Goal: Entertainment & Leisure: Browse casually

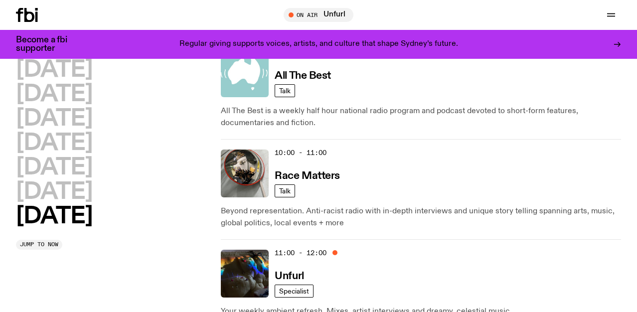
scroll to position [314, 0]
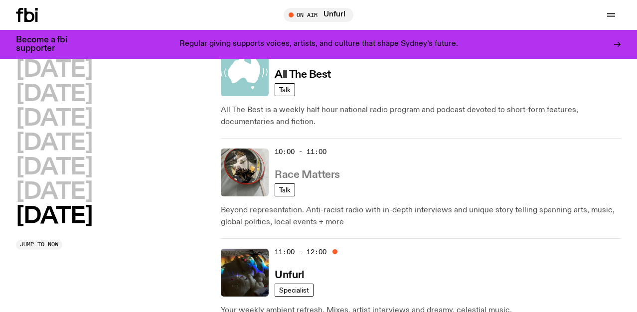
click at [286, 175] on h3 "Race Matters" at bounding box center [307, 175] width 65 height 10
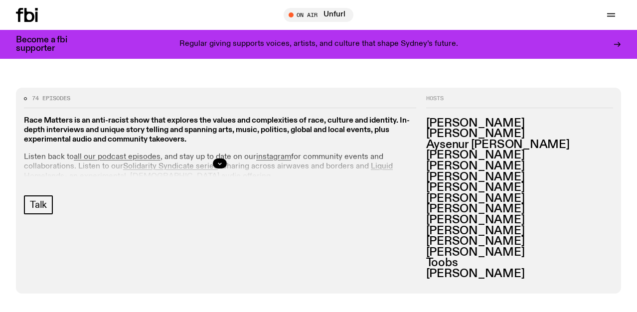
scroll to position [408, 0]
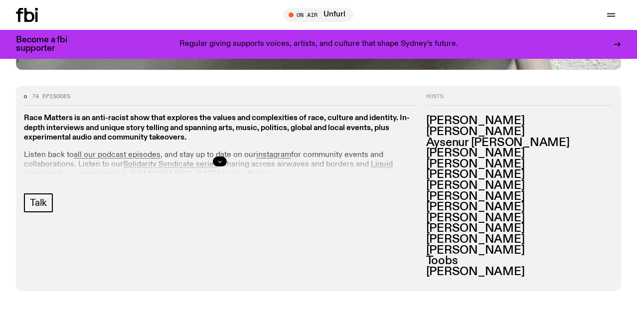
click at [218, 160] on icon "button" at bounding box center [220, 162] width 6 height 6
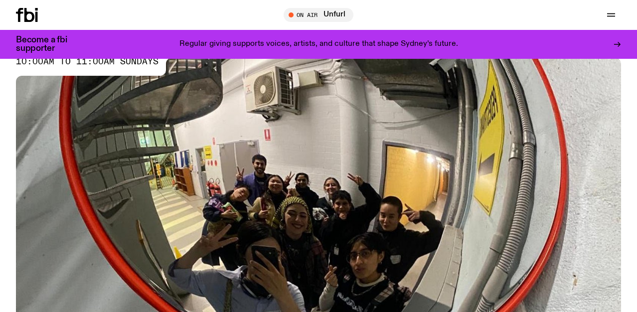
scroll to position [94, 0]
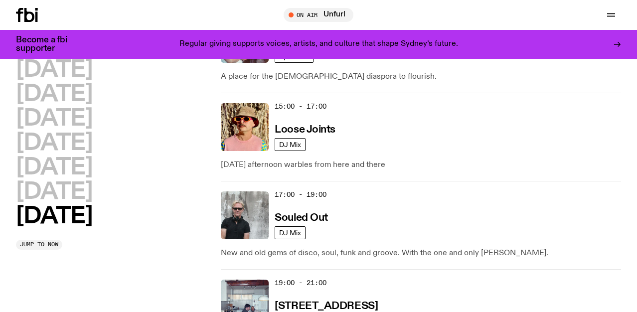
scroll to position [730, 0]
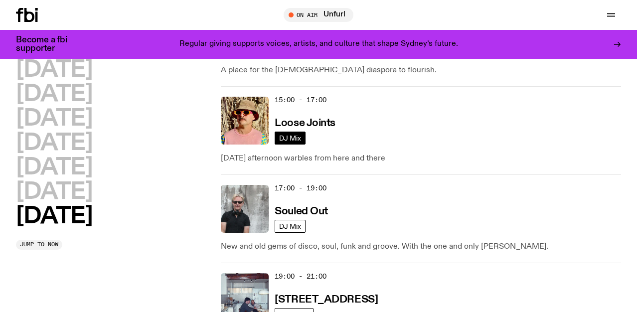
click at [284, 134] on span "DJ Mix" at bounding box center [290, 137] width 22 height 7
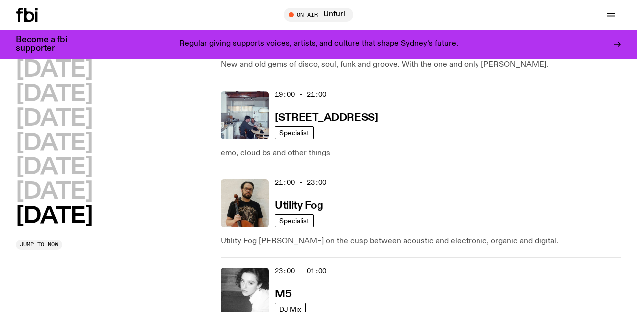
scroll to position [915, 0]
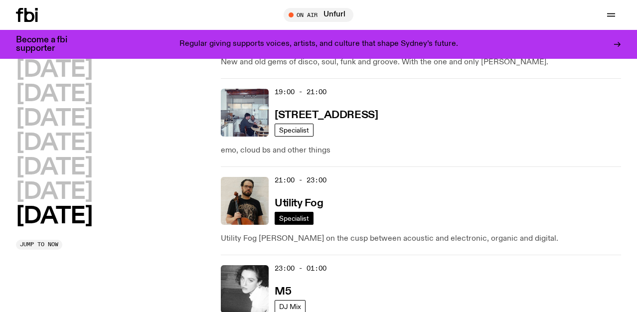
click at [295, 216] on span "Specialist" at bounding box center [294, 217] width 30 height 7
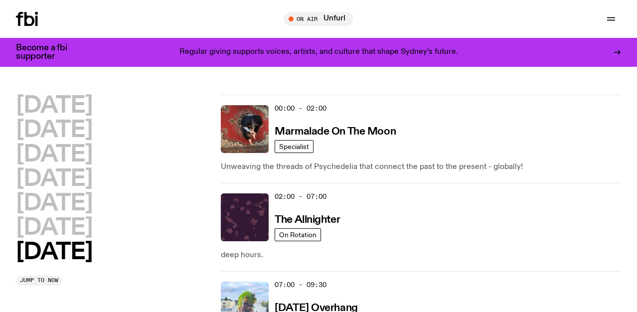
click at [30, 22] on icon at bounding box center [27, 19] width 22 height 14
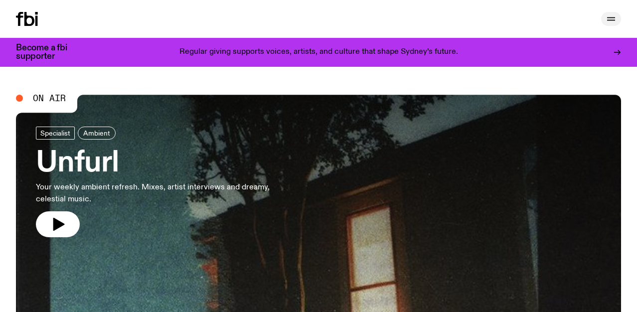
click at [617, 14] on button "button" at bounding box center [611, 19] width 20 height 14
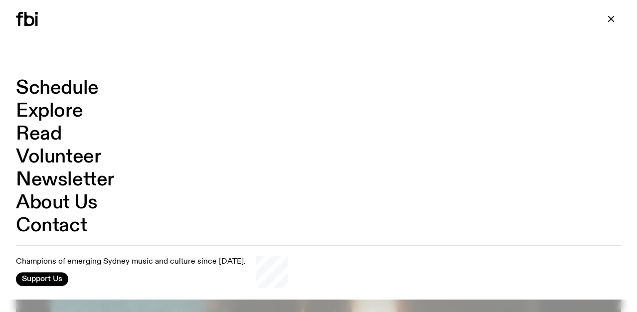
click at [42, 224] on link "Contact" at bounding box center [51, 225] width 71 height 19
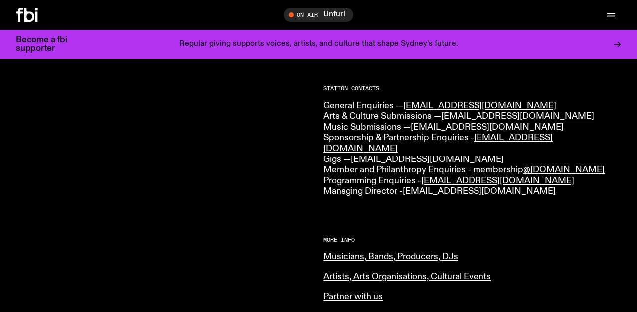
scroll to position [299, 0]
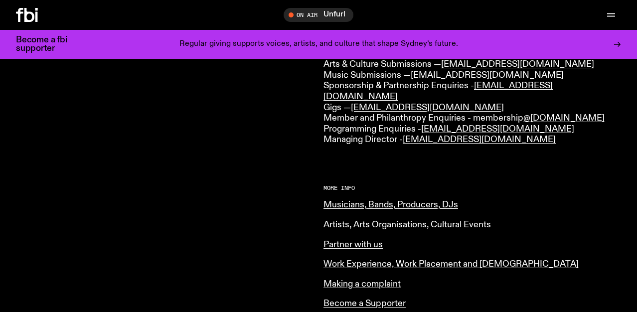
click at [384, 220] on link "Artists, Arts Organisations, Cultural Events" at bounding box center [406, 224] width 167 height 9
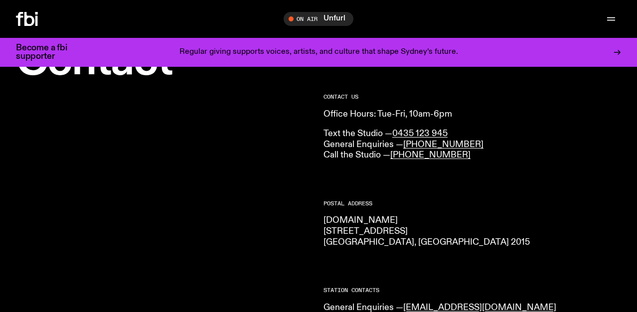
scroll to position [0, 0]
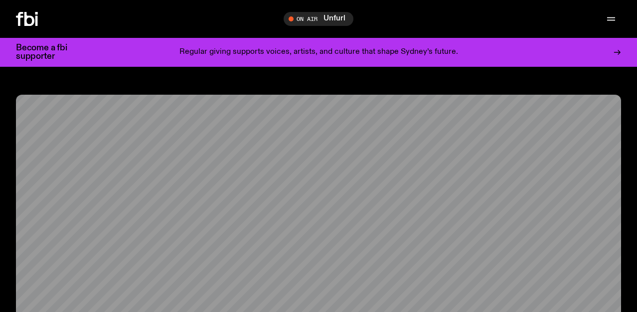
click at [22, 17] on icon at bounding box center [19, 19] width 7 height 14
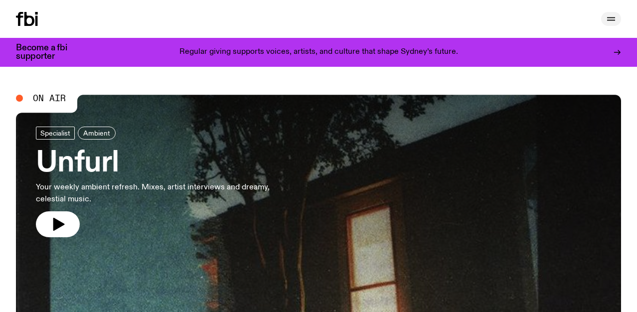
click at [609, 18] on icon "button" at bounding box center [611, 19] width 12 height 12
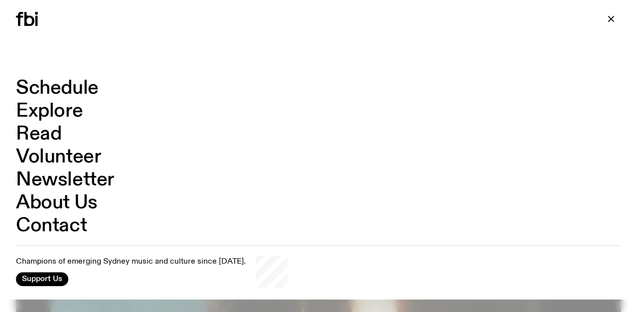
click at [56, 91] on link "Schedule" at bounding box center [57, 88] width 83 height 19
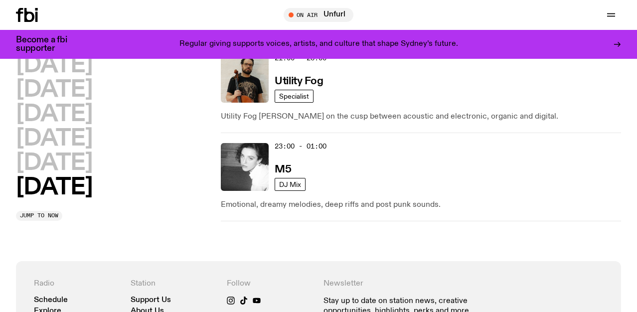
scroll to position [1040, 0]
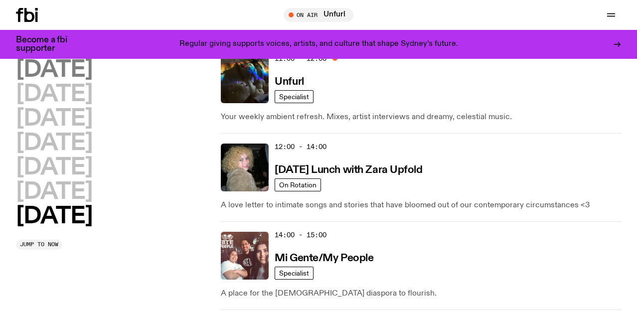
click at [65, 67] on h2 "[DATE]" at bounding box center [54, 70] width 76 height 22
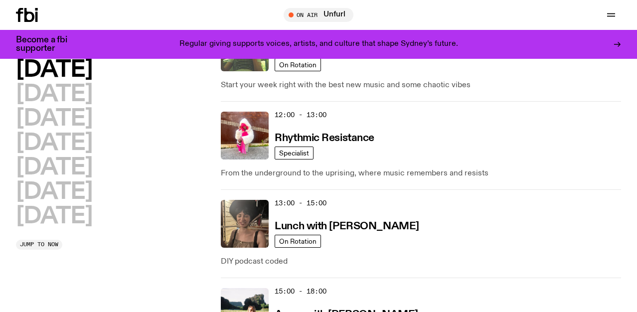
scroll to position [263, 0]
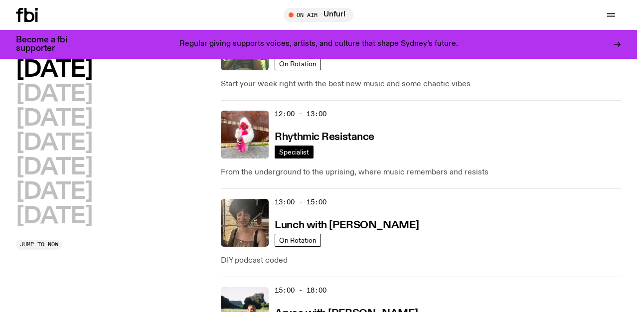
click at [299, 149] on span "Specialist" at bounding box center [294, 151] width 30 height 7
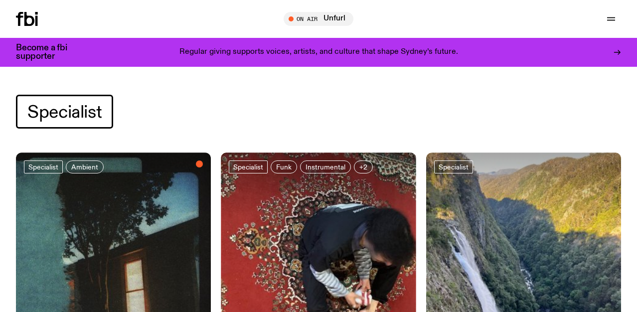
click at [120, 193] on div at bounding box center [113, 185] width 195 height 65
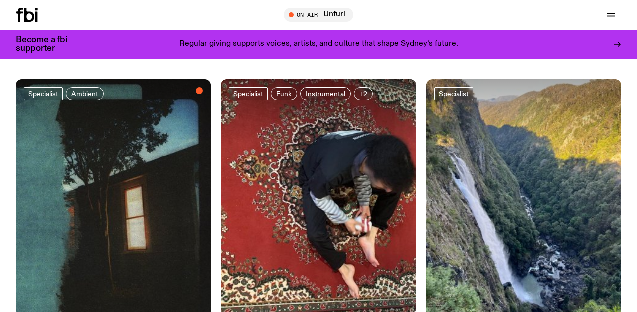
scroll to position [82, 0]
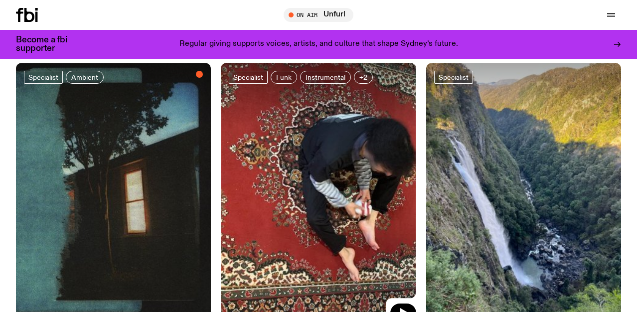
click at [496, 159] on img at bounding box center [523, 193] width 195 height 260
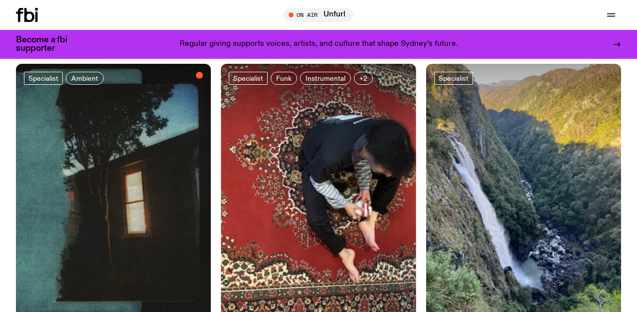
scroll to position [74, 0]
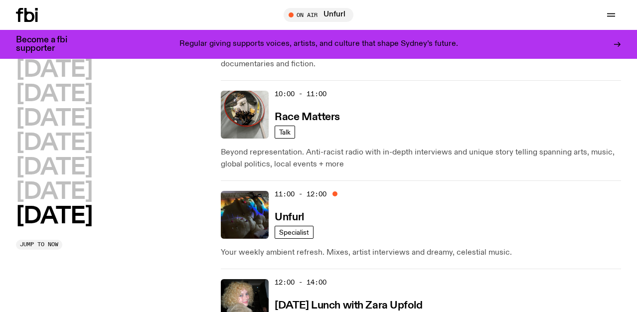
scroll to position [386, 0]
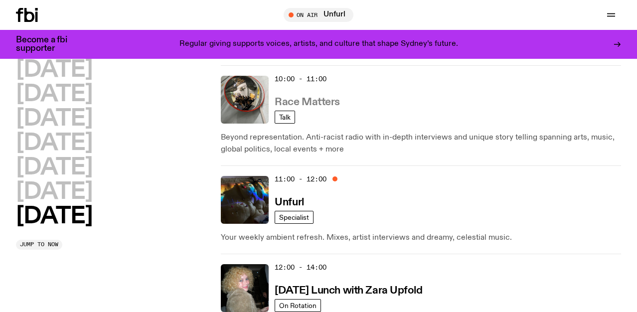
click at [294, 97] on h3 "Race Matters" at bounding box center [307, 102] width 65 height 10
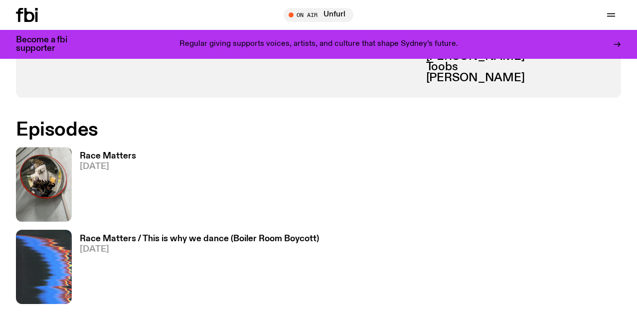
scroll to position [603, 0]
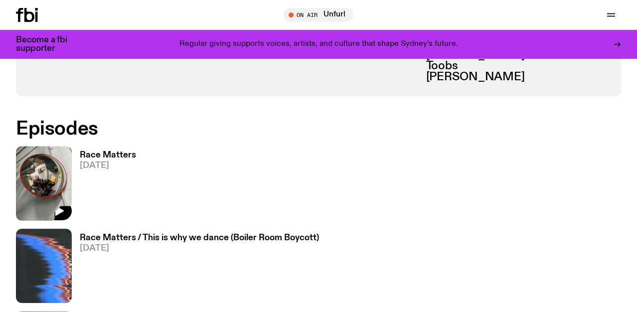
click at [28, 193] on img at bounding box center [44, 183] width 56 height 74
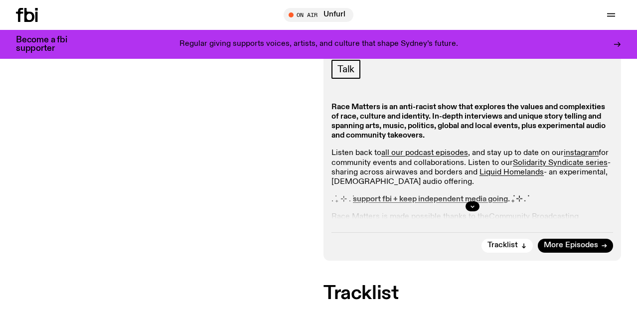
scroll to position [148, 0]
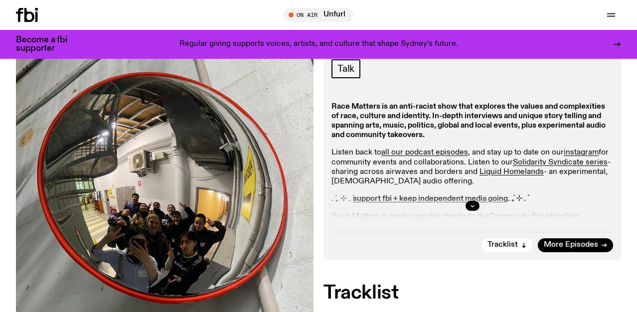
click at [569, 193] on div at bounding box center [472, 206] width 282 height 32
click at [475, 208] on button "button" at bounding box center [473, 206] width 14 height 10
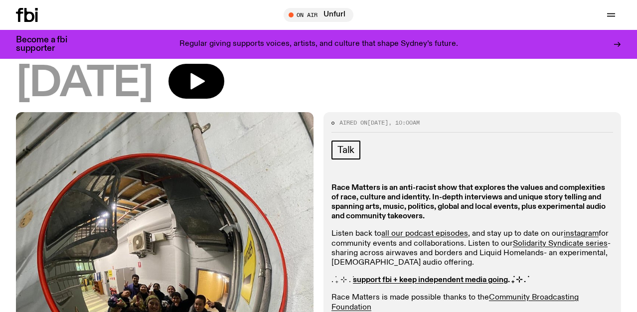
scroll to position [0, 0]
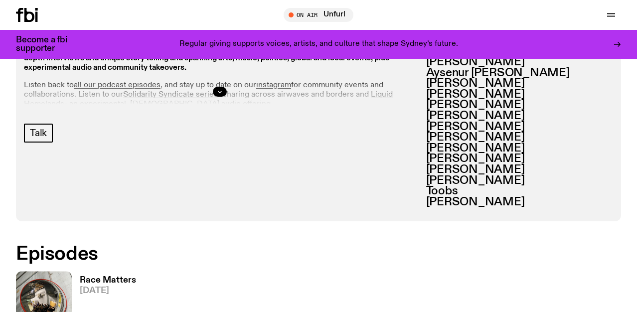
scroll to position [88, 0]
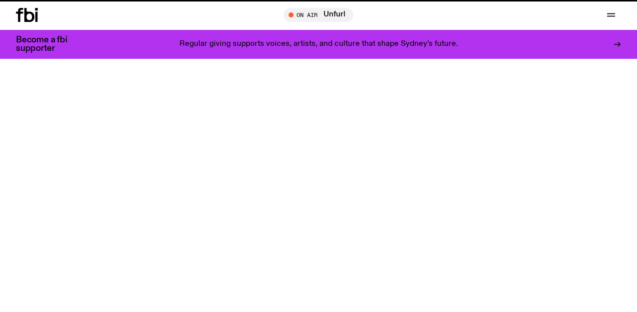
scroll to position [386, 0]
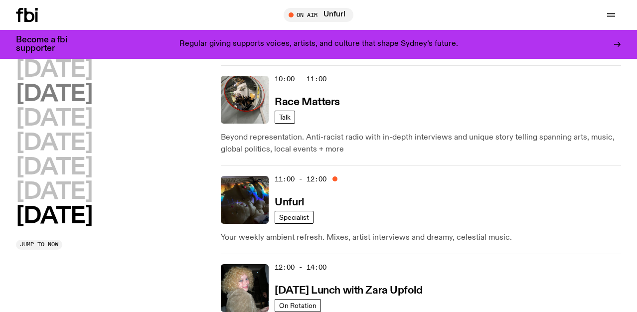
click at [63, 95] on h2 "[DATE]" at bounding box center [54, 94] width 76 height 22
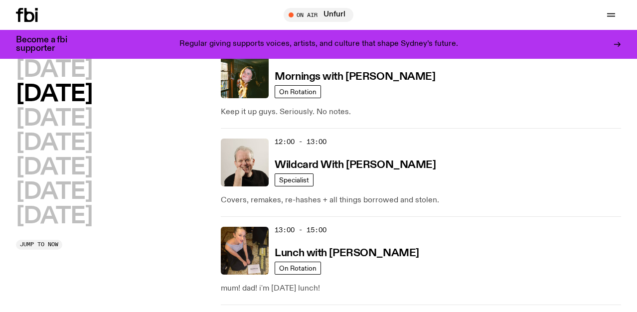
scroll to position [218, 0]
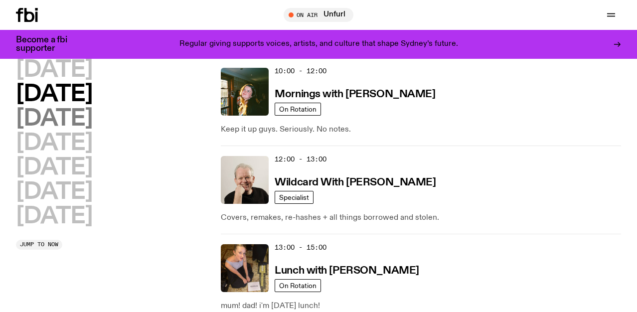
click at [92, 116] on h2 "[DATE]" at bounding box center [54, 119] width 76 height 22
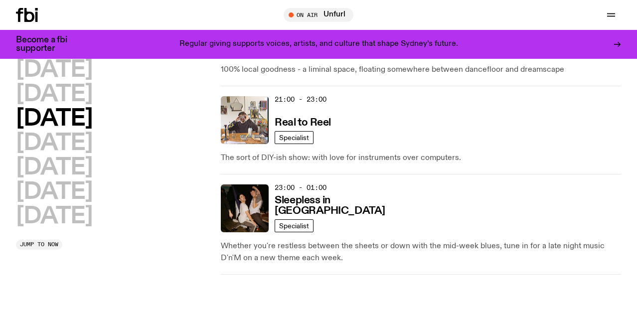
scroll to position [744, 0]
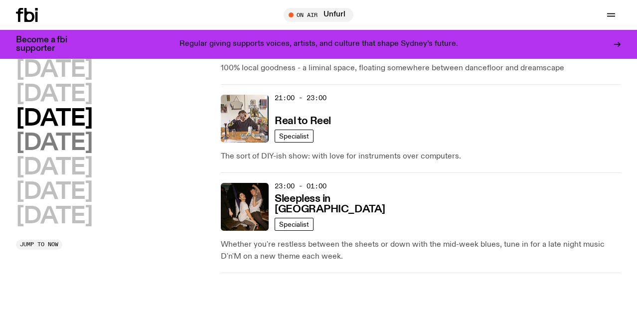
click at [61, 143] on h2 "[DATE]" at bounding box center [54, 143] width 76 height 22
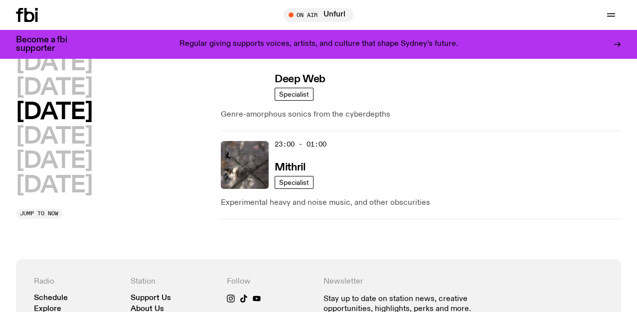
scroll to position [778, 0]
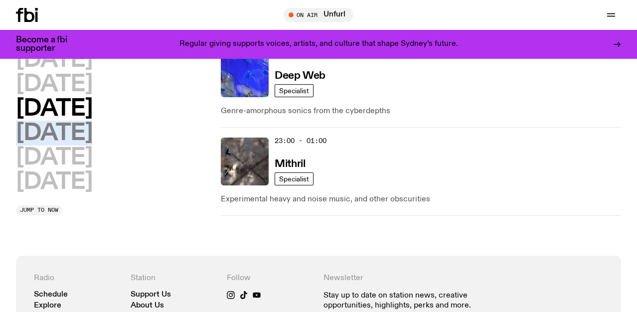
click at [47, 123] on h2 "[DATE]" at bounding box center [54, 133] width 76 height 22
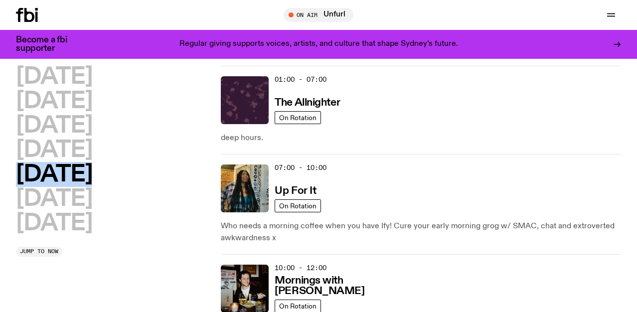
scroll to position [0, 0]
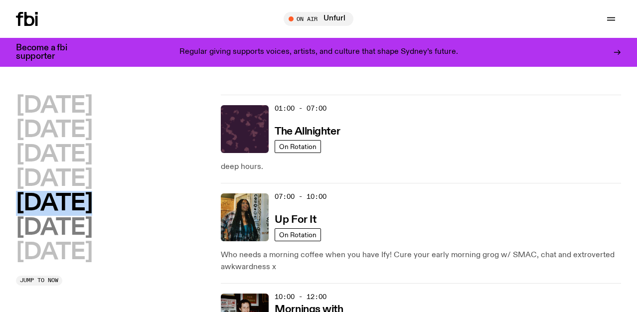
click at [61, 232] on h2 "[DATE]" at bounding box center [54, 228] width 76 height 22
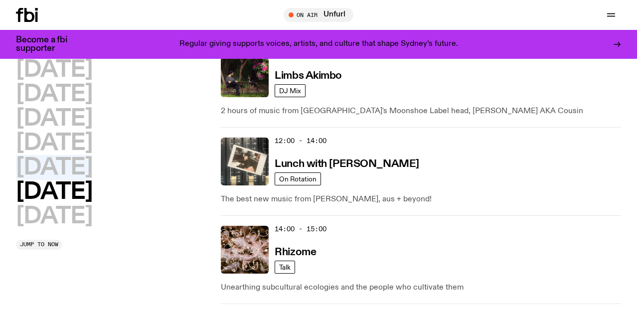
scroll to position [410, 0]
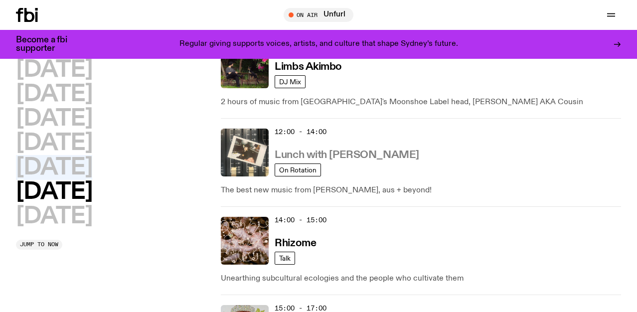
click at [307, 154] on h3 "Lunch with Ella Avni" at bounding box center [347, 155] width 144 height 10
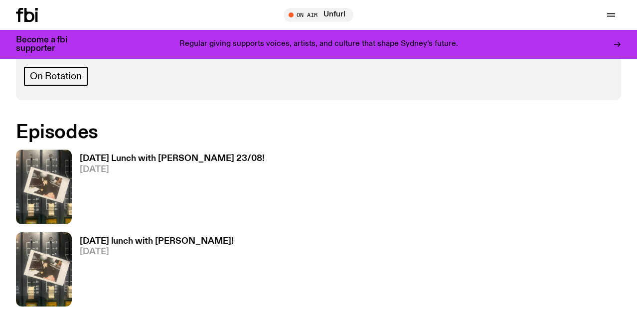
scroll to position [535, 0]
click at [47, 173] on img at bounding box center [44, 186] width 56 height 74
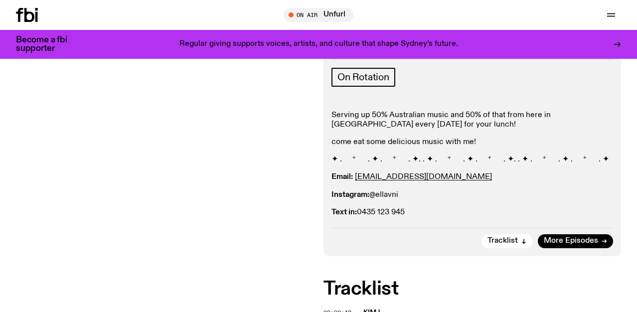
scroll to position [180, 0]
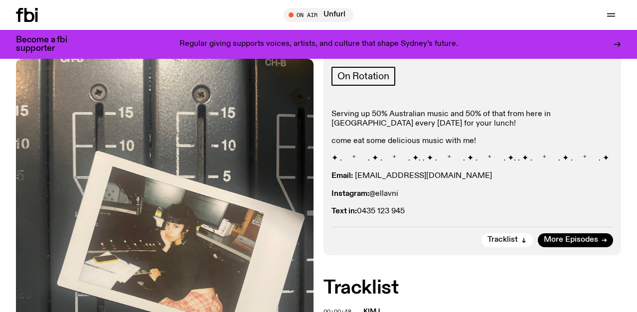
click at [393, 177] on link "ellalouiseavni@gmail.com" at bounding box center [423, 176] width 137 height 8
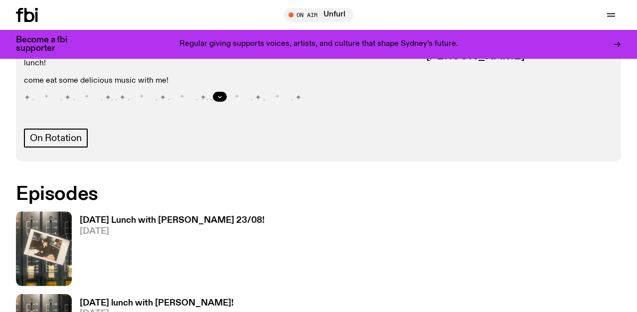
scroll to position [474, 0]
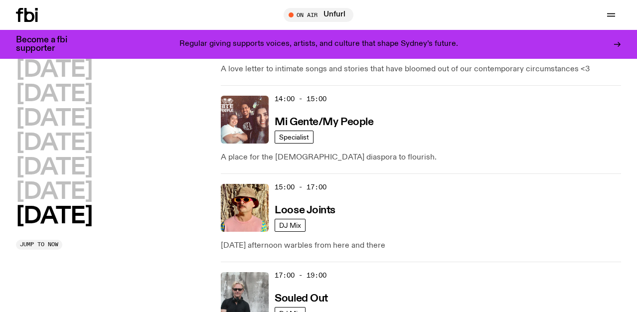
scroll to position [644, 0]
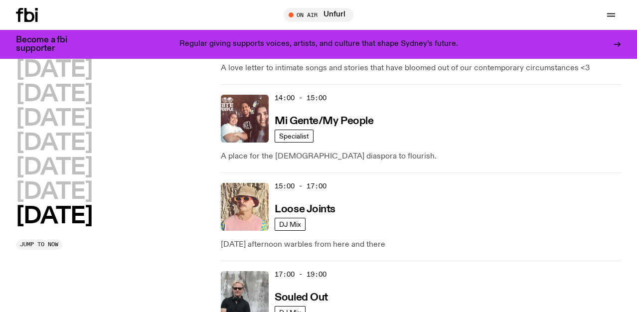
click at [259, 211] on img at bounding box center [245, 207] width 48 height 48
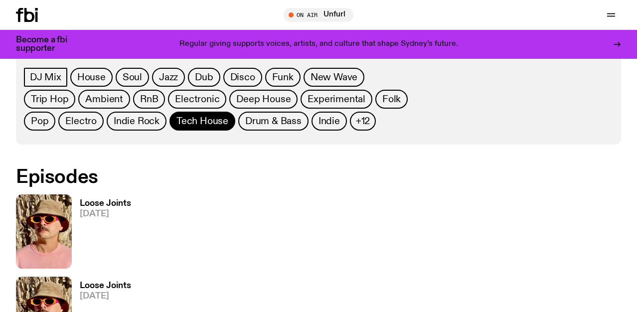
scroll to position [488, 0]
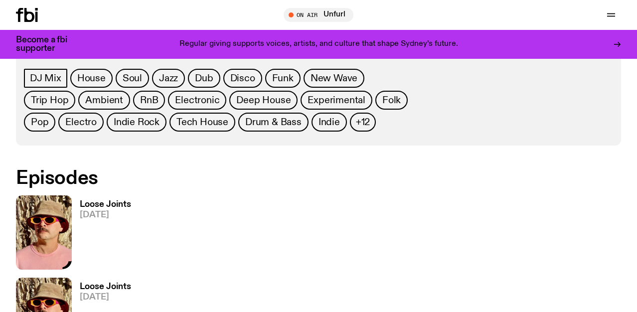
click at [61, 230] on img at bounding box center [44, 232] width 56 height 74
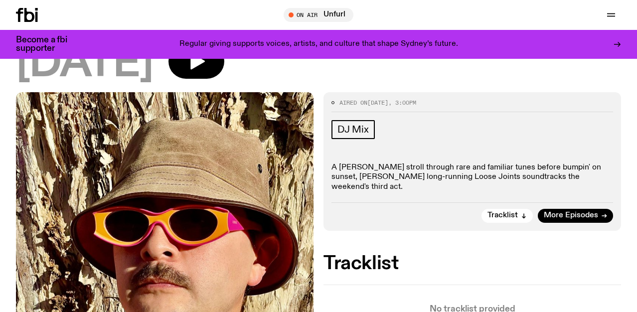
scroll to position [90, 0]
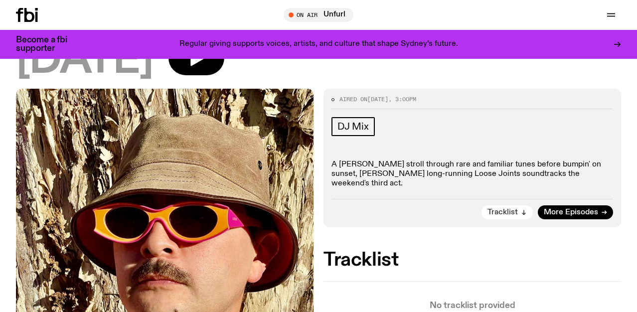
click at [521, 209] on icon "button" at bounding box center [524, 212] width 6 height 6
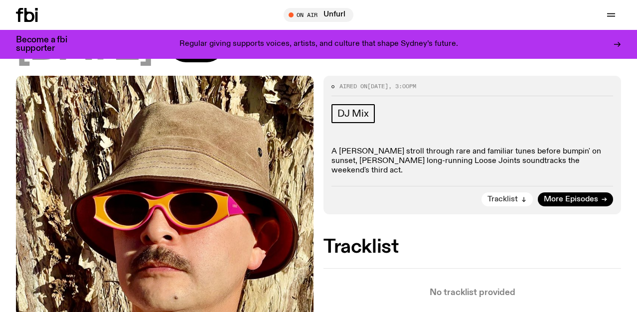
scroll to position [0, 0]
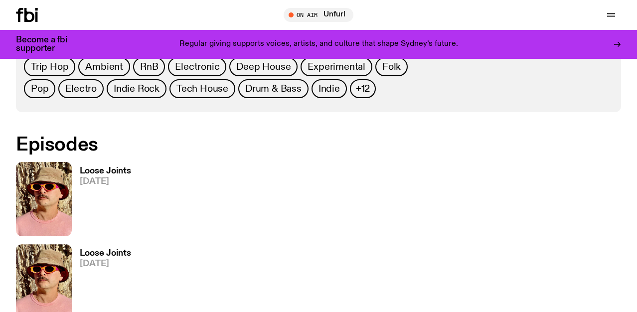
scroll to position [600, 0]
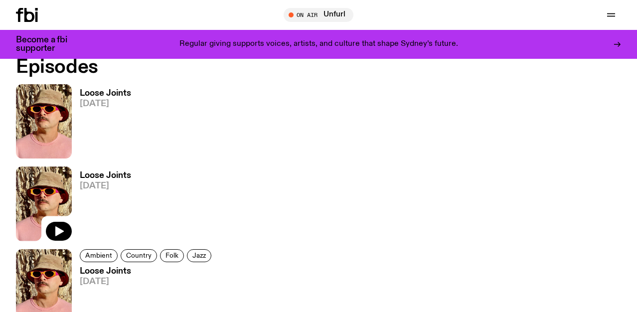
click at [38, 175] on img at bounding box center [44, 203] width 56 height 74
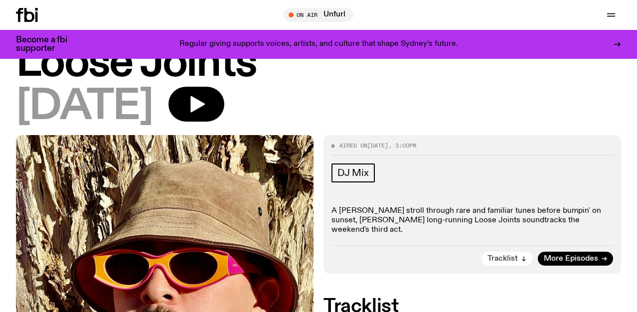
click at [503, 255] on span "Tracklist" at bounding box center [502, 258] width 30 height 7
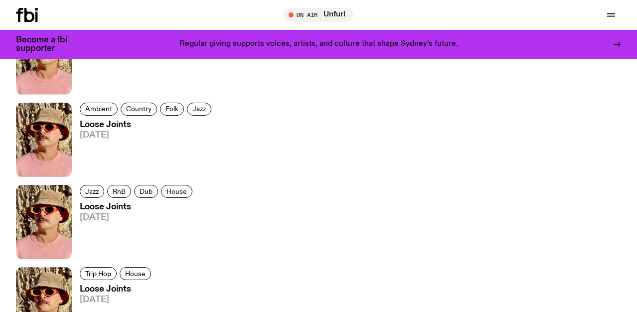
scroll to position [765, 0]
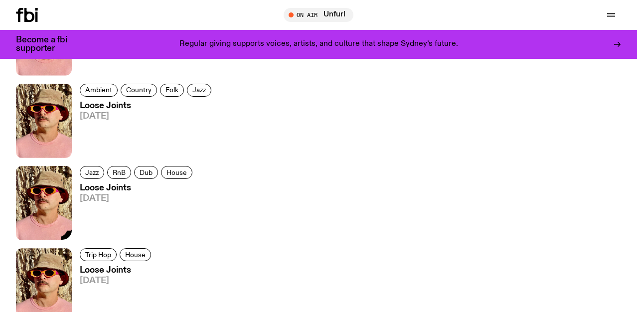
click at [54, 209] on img at bounding box center [44, 203] width 56 height 74
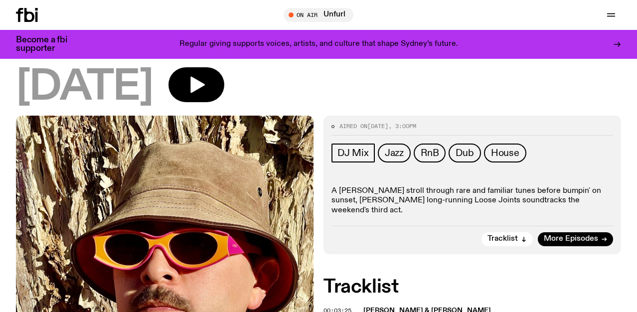
scroll to position [74, 0]
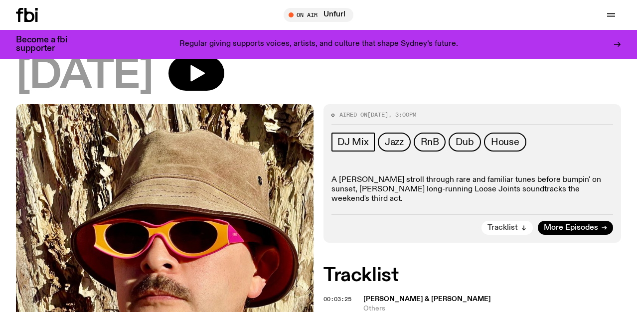
click at [520, 221] on button "Tracklist" at bounding box center [506, 228] width 51 height 14
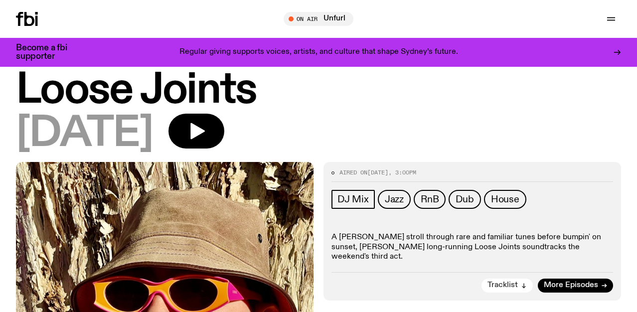
scroll to position [0, 0]
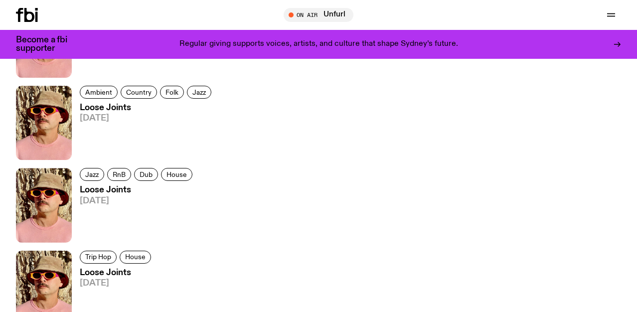
scroll to position [757, 0]
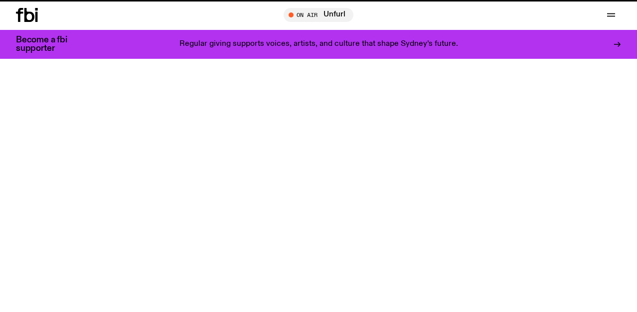
scroll to position [644, 0]
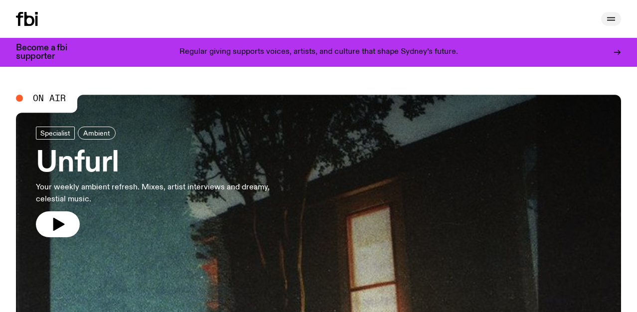
click at [607, 20] on icon "button" at bounding box center [611, 19] width 12 height 12
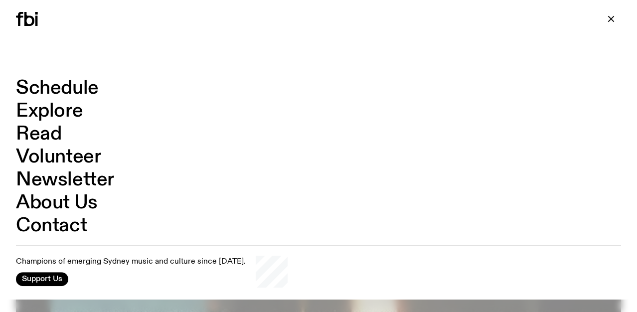
click at [30, 23] on icon at bounding box center [27, 19] width 22 height 14
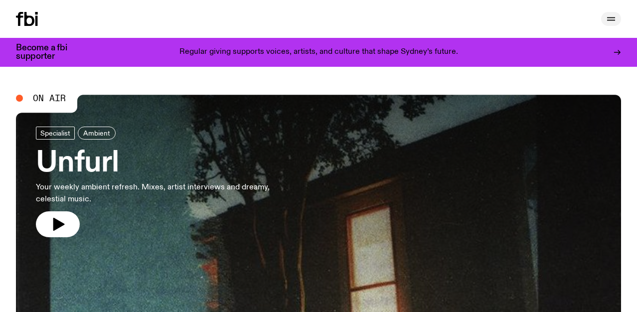
click at [612, 20] on icon "button" at bounding box center [611, 20] width 8 height 0
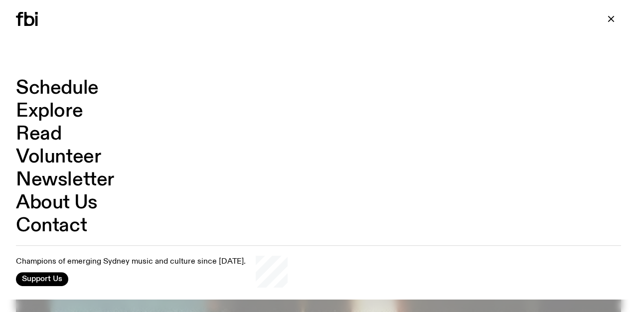
click at [48, 90] on link "Schedule" at bounding box center [57, 88] width 83 height 19
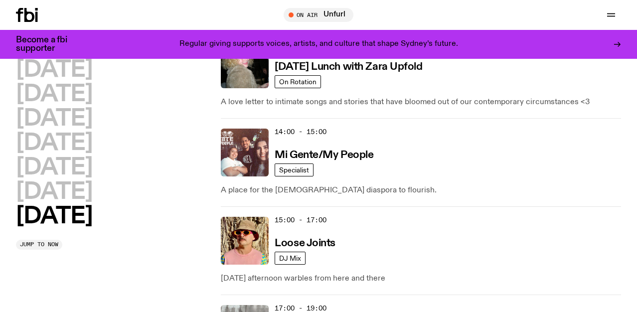
scroll to position [610, 0]
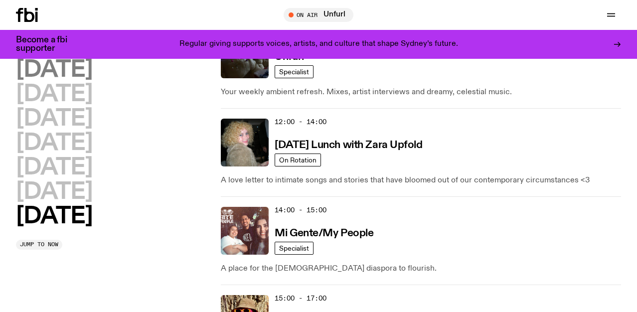
click at [78, 76] on h2 "[DATE]" at bounding box center [54, 70] width 76 height 22
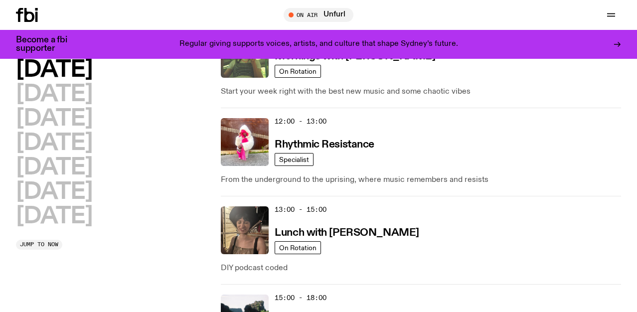
scroll to position [245, 0]
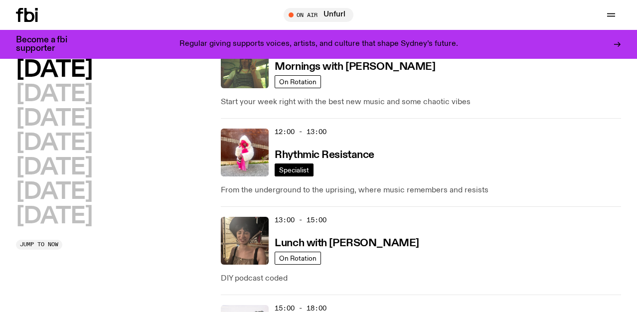
click at [293, 168] on span "Specialist" at bounding box center [294, 169] width 30 height 7
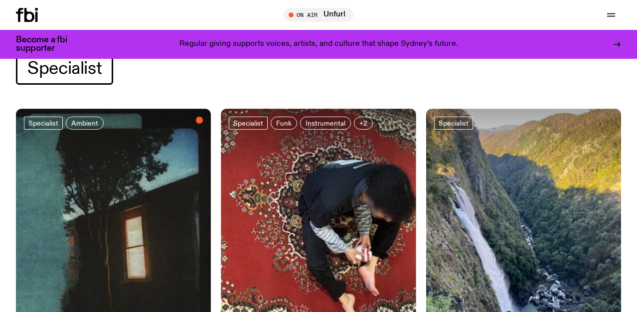
scroll to position [38, 0]
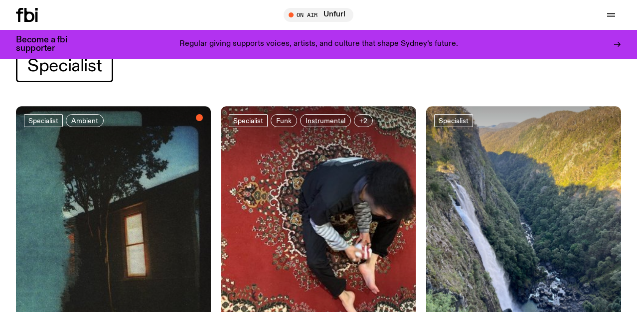
click at [117, 178] on img at bounding box center [113, 236] width 195 height 260
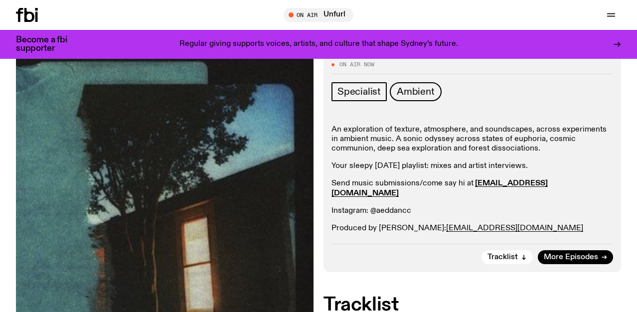
scroll to position [126, 0]
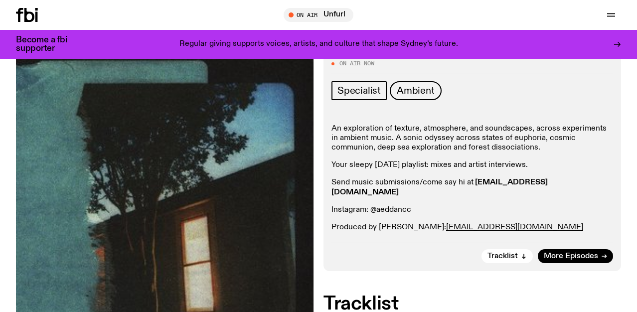
click at [515, 184] on strong "aeddan.c@fbiradio.com" at bounding box center [439, 186] width 216 height 17
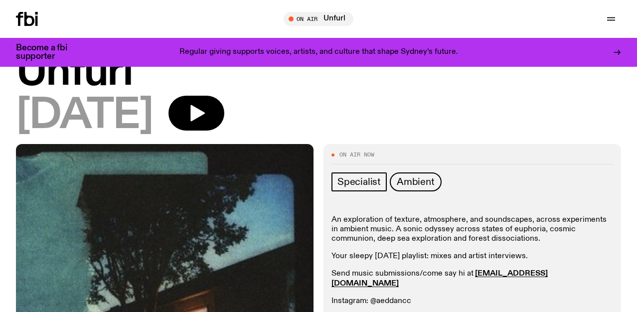
scroll to position [0, 0]
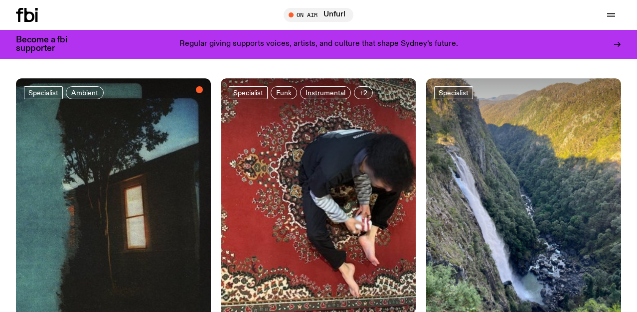
scroll to position [66, 0]
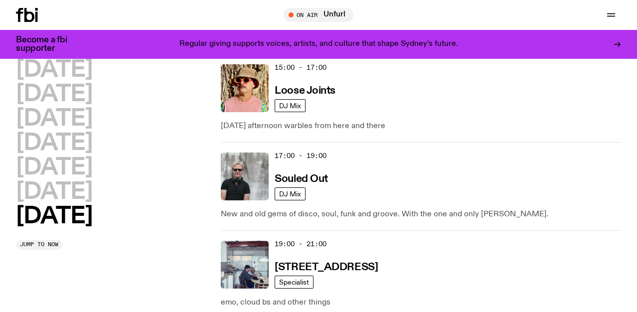
scroll to position [719, 0]
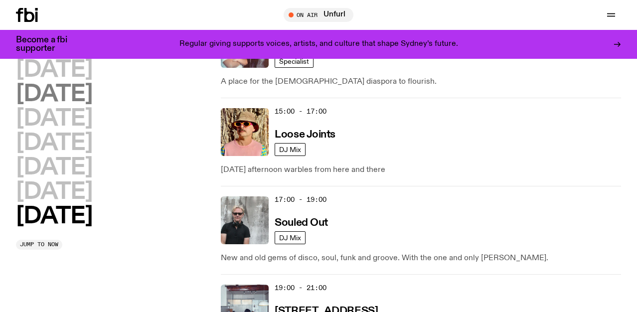
click at [67, 100] on h2 "[DATE]" at bounding box center [54, 94] width 76 height 22
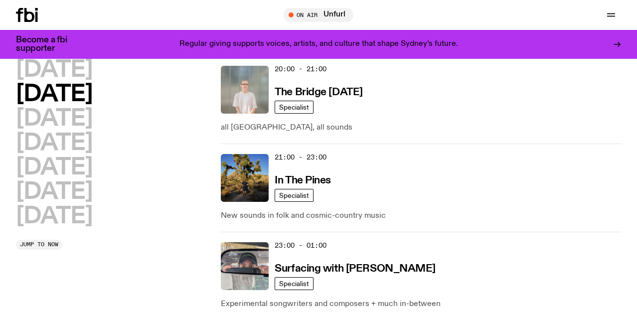
scroll to position [668, 0]
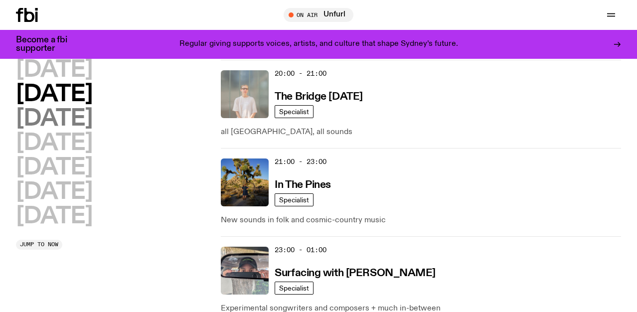
click at [58, 116] on h2 "[DATE]" at bounding box center [54, 119] width 76 height 22
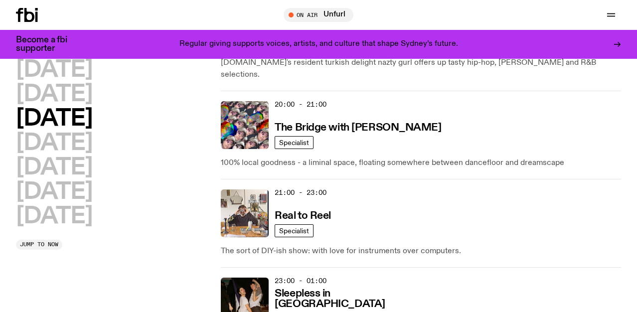
scroll to position [656, 0]
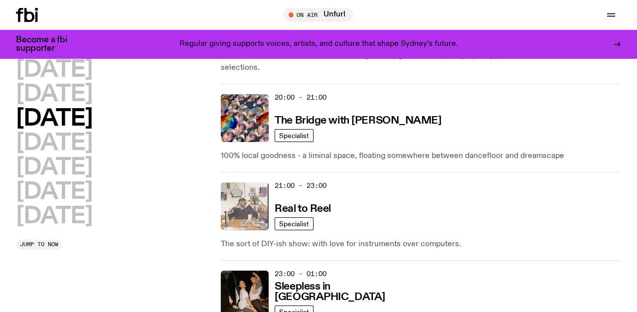
click at [251, 195] on img at bounding box center [245, 206] width 48 height 48
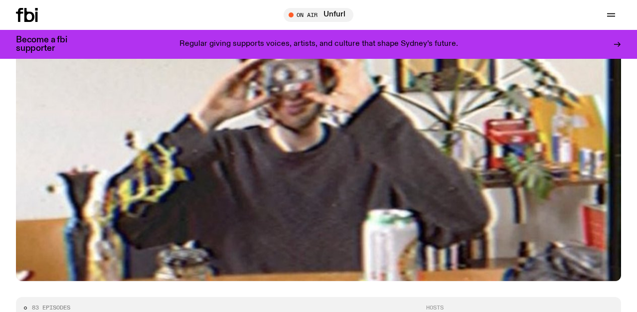
scroll to position [76, 0]
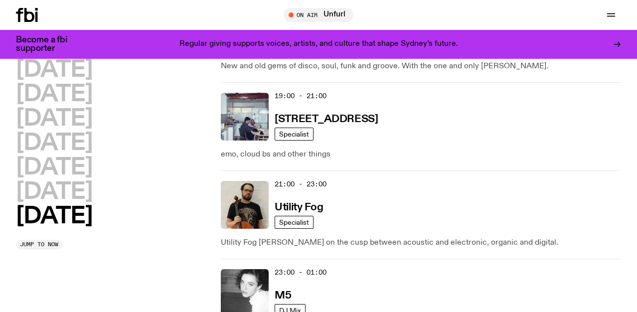
scroll to position [926, 0]
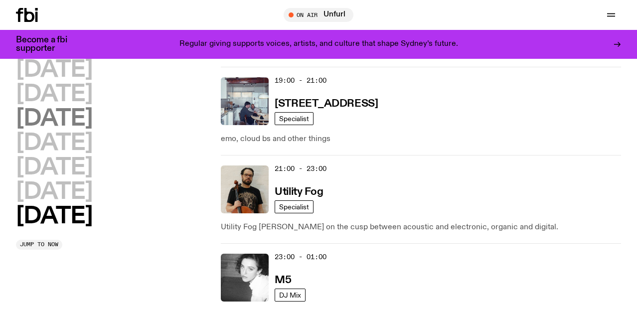
click at [49, 119] on h2 "[DATE]" at bounding box center [54, 119] width 76 height 22
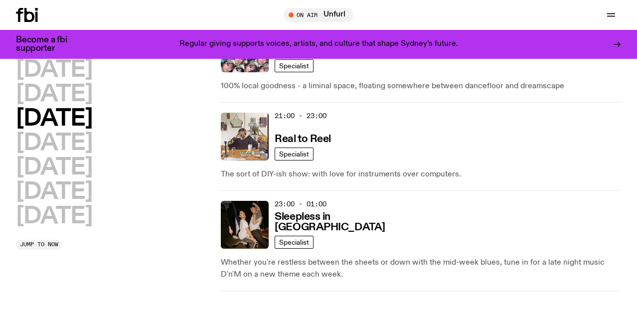
scroll to position [726, 0]
click at [59, 144] on h2 "[DATE]" at bounding box center [54, 143] width 76 height 22
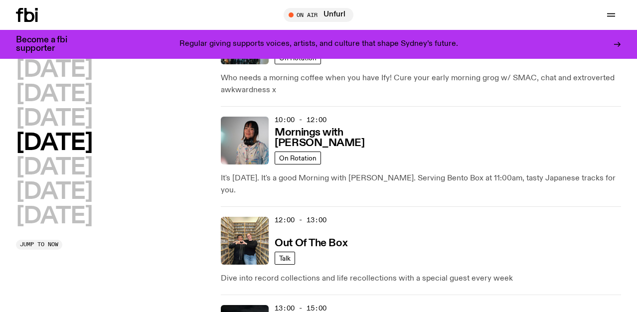
scroll to position [169, 0]
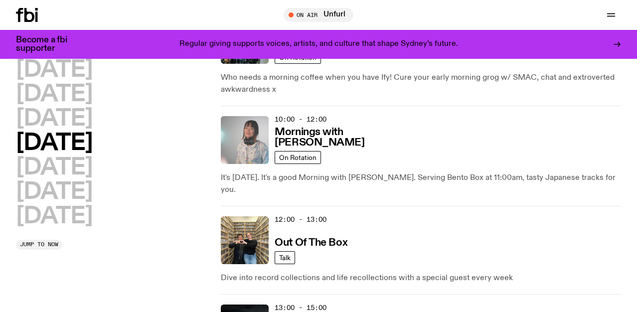
click at [250, 137] on img at bounding box center [245, 140] width 48 height 48
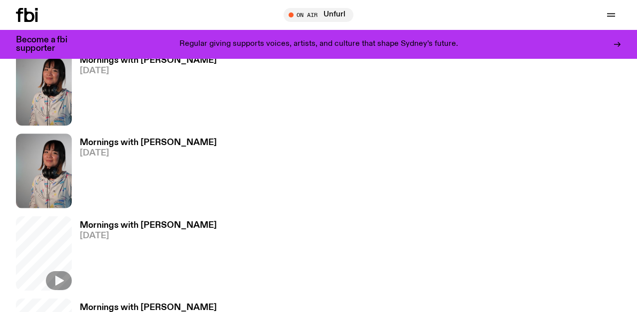
scroll to position [418, 0]
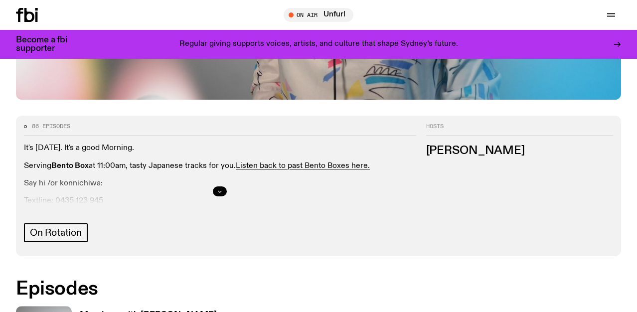
click at [219, 188] on icon "button" at bounding box center [220, 191] width 6 height 6
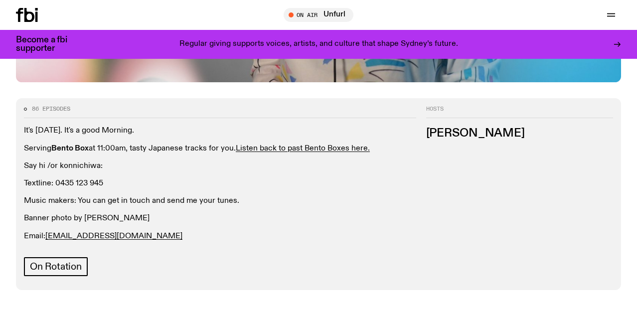
scroll to position [437, 0]
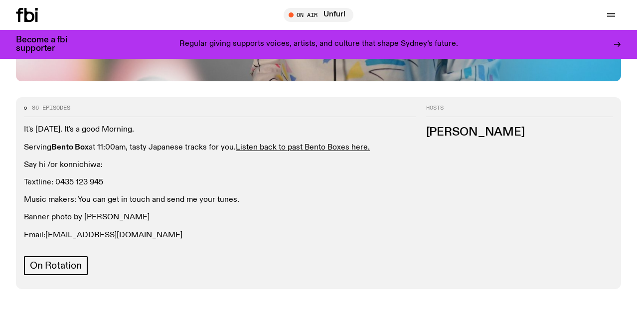
click at [102, 231] on link "kana@fbiradio.com" at bounding box center [113, 235] width 137 height 8
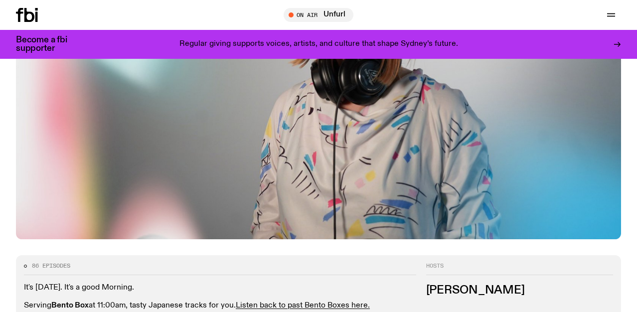
scroll to position [255, 0]
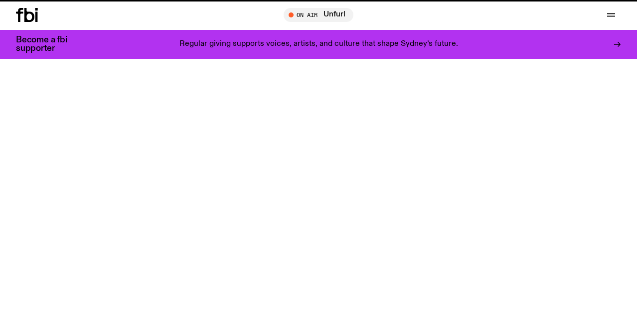
scroll to position [169, 0]
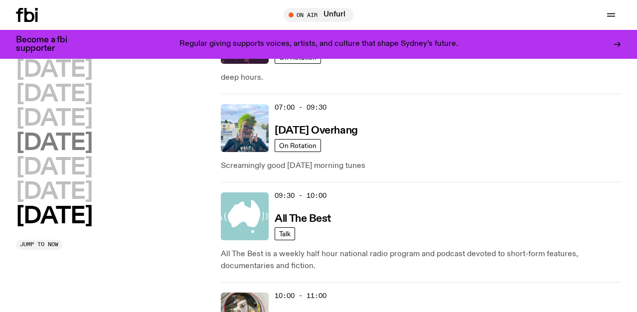
click at [55, 143] on h2 "[DATE]" at bounding box center [54, 143] width 76 height 22
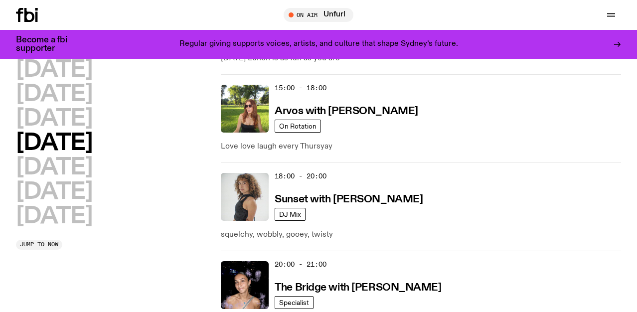
scroll to position [493, 0]
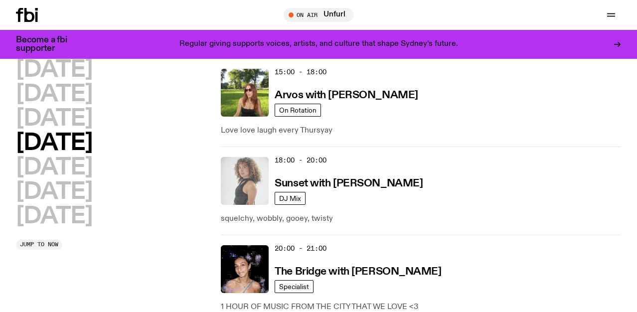
click at [254, 180] on img at bounding box center [245, 181] width 48 height 48
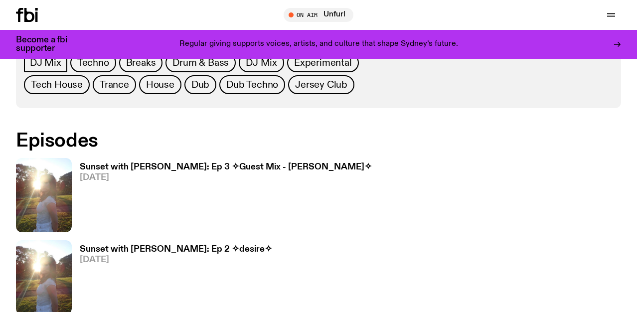
scroll to position [477, 0]
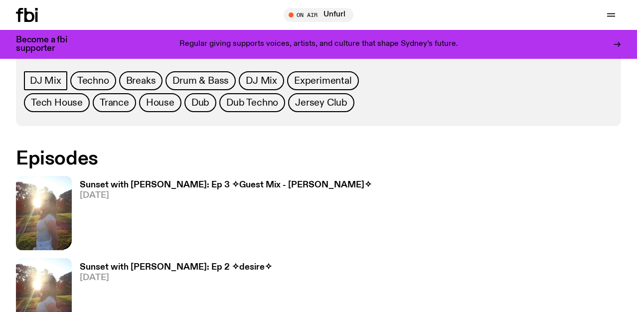
click at [47, 207] on img at bounding box center [44, 213] width 56 height 74
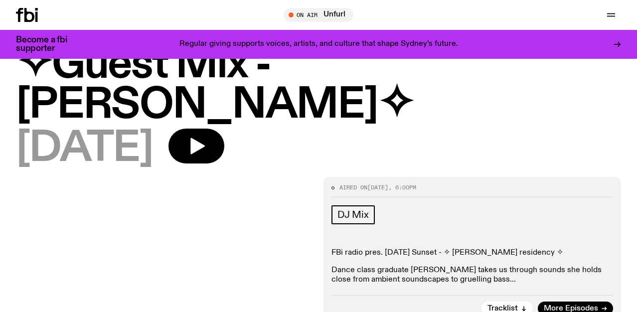
scroll to position [117, 0]
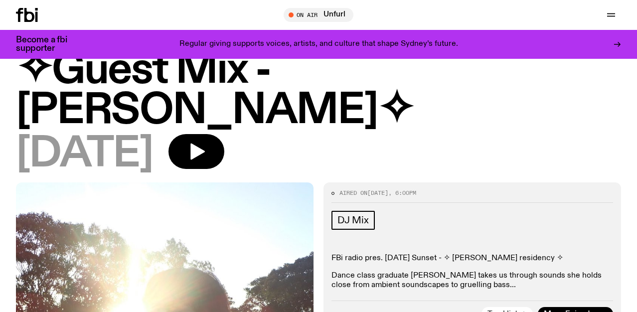
click at [515, 311] on span "Tracklist" at bounding box center [502, 314] width 30 height 7
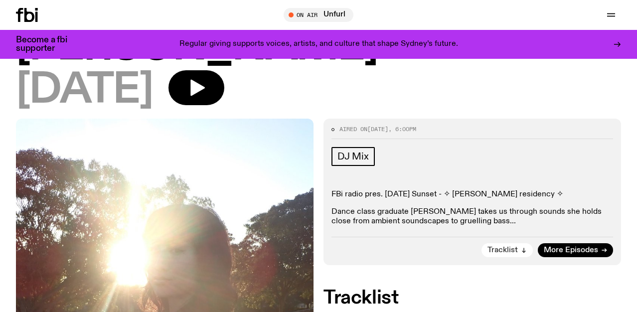
scroll to position [160, 0]
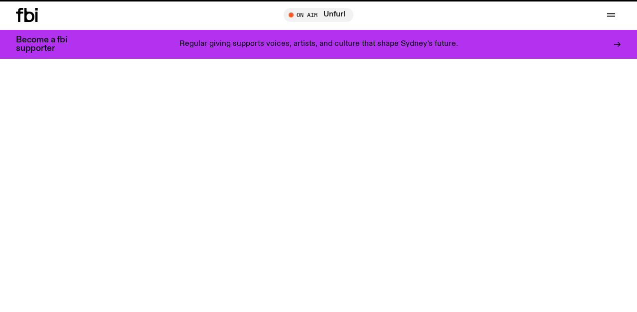
scroll to position [477, 0]
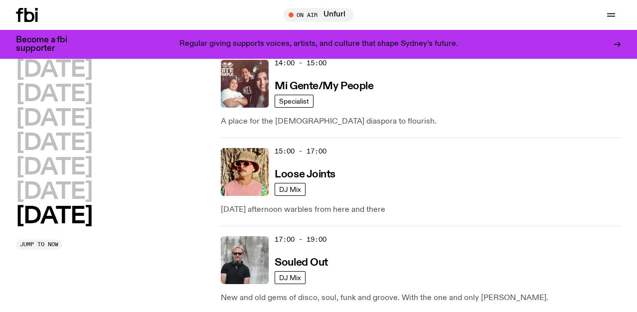
scroll to position [679, 0]
click at [47, 146] on h2 "[DATE]" at bounding box center [54, 143] width 76 height 22
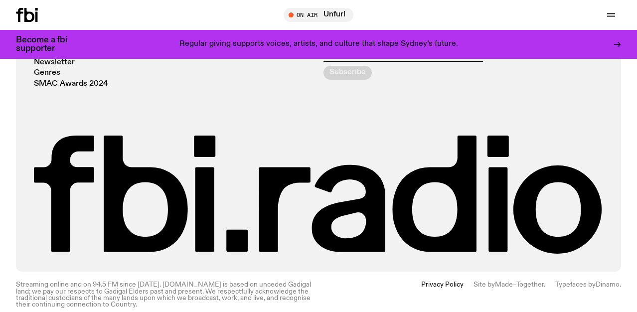
scroll to position [993, 0]
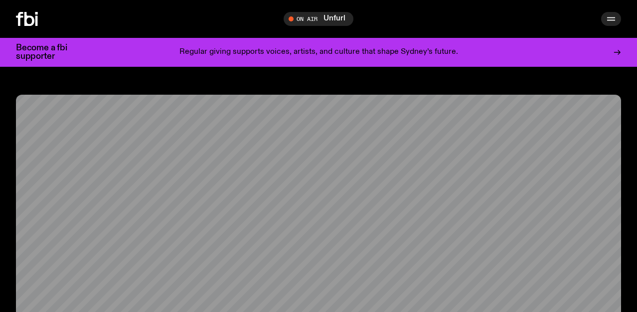
click at [611, 20] on icon "button" at bounding box center [611, 20] width 8 height 0
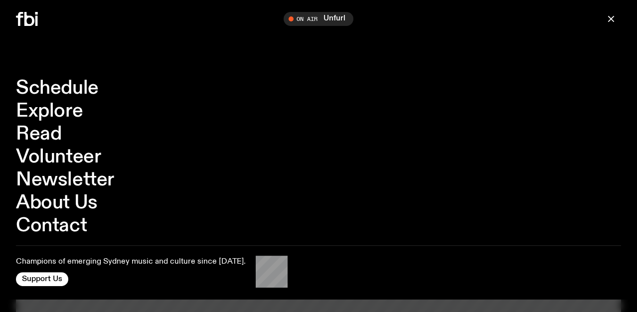
click at [59, 89] on link "Schedule" at bounding box center [57, 88] width 83 height 19
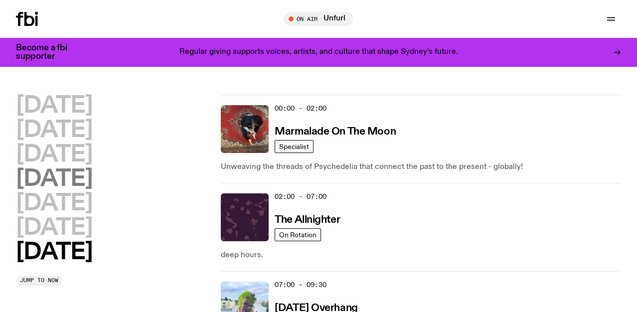
click at [62, 182] on h2 "[DATE]" at bounding box center [54, 179] width 76 height 22
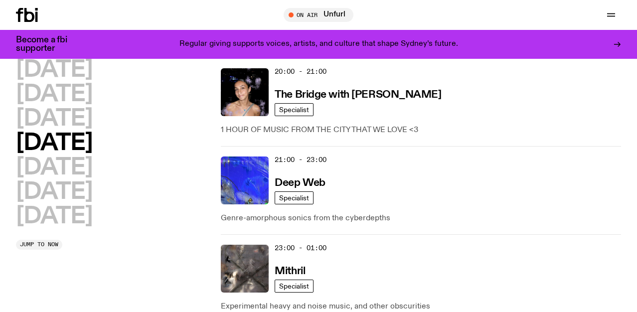
scroll to position [673, 0]
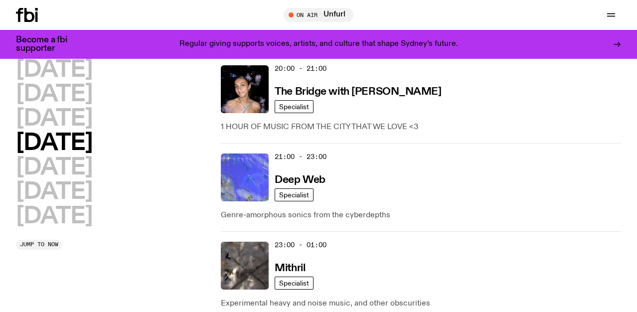
click at [256, 169] on img at bounding box center [245, 178] width 48 height 48
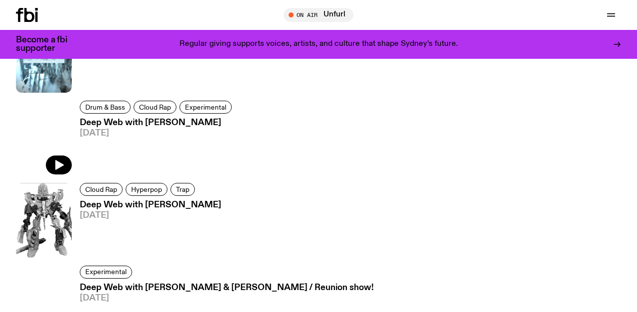
scroll to position [370, 0]
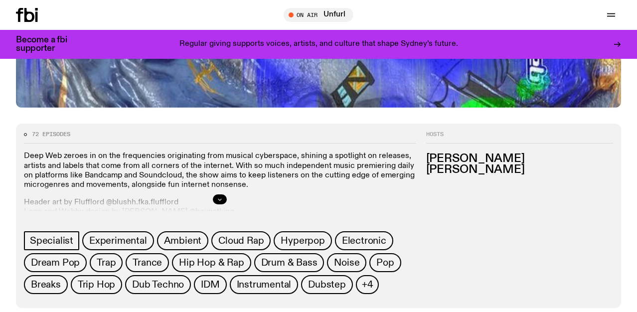
click at [217, 203] on button "button" at bounding box center [220, 199] width 14 height 10
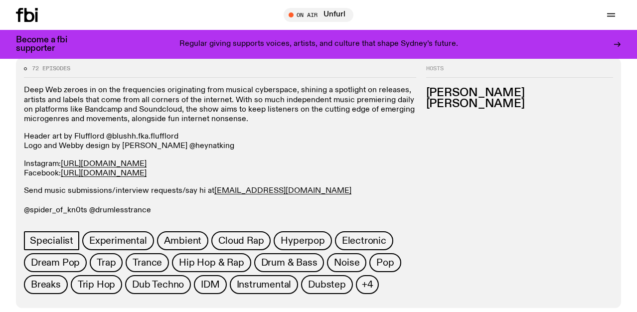
scroll to position [430, 0]
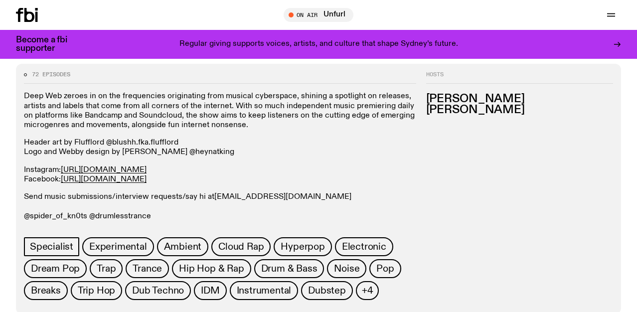
click at [267, 197] on link "deepweb@fbiradio.com" at bounding box center [282, 197] width 137 height 8
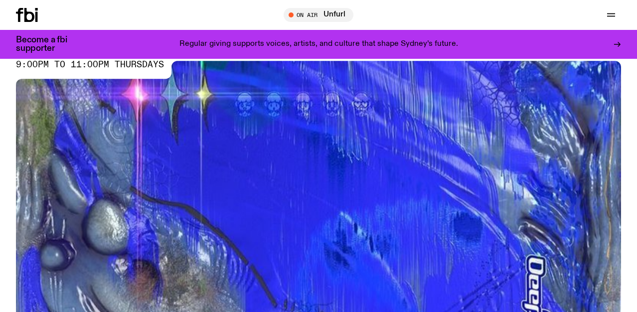
scroll to position [29, 0]
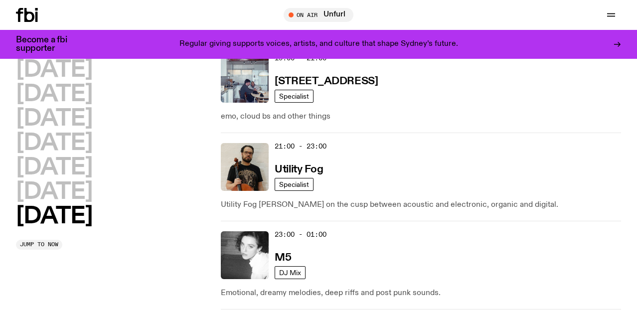
scroll to position [939, 0]
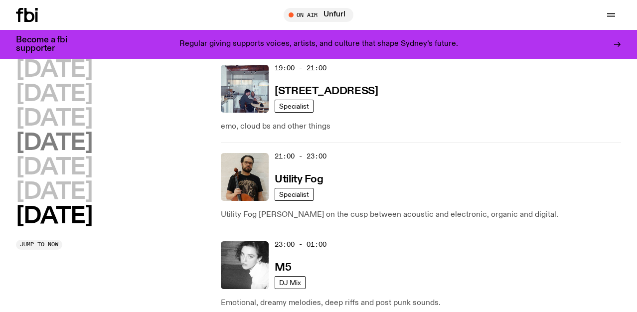
click at [77, 134] on h2 "[DATE]" at bounding box center [54, 143] width 76 height 22
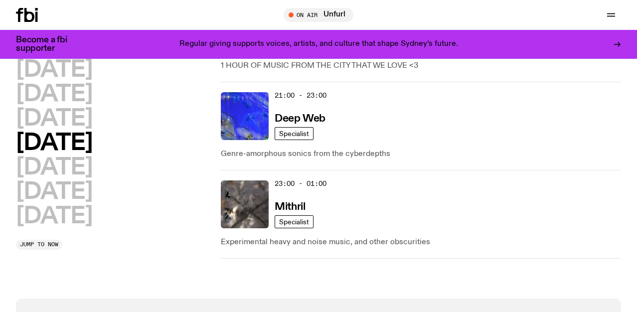
scroll to position [706, 0]
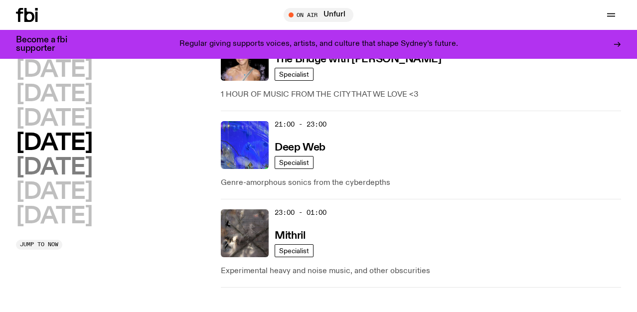
click at [59, 170] on h2 "[DATE]" at bounding box center [54, 168] width 76 height 22
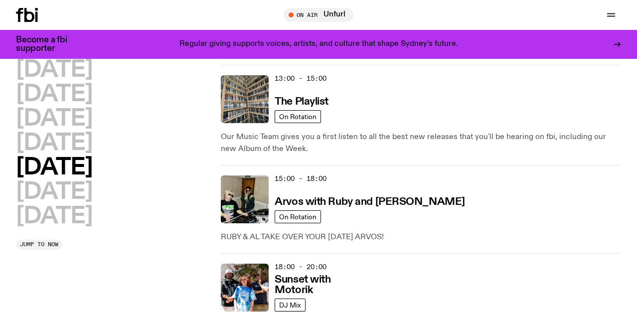
scroll to position [413, 0]
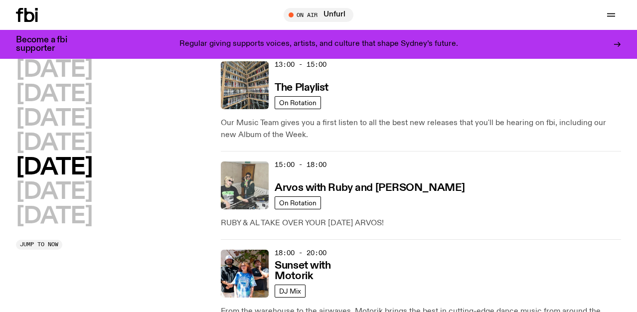
click at [255, 182] on img at bounding box center [245, 185] width 48 height 48
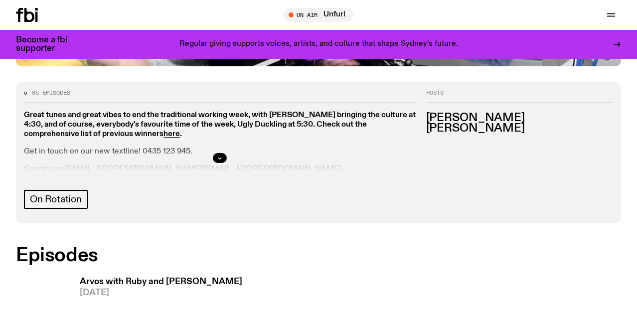
scroll to position [401, 0]
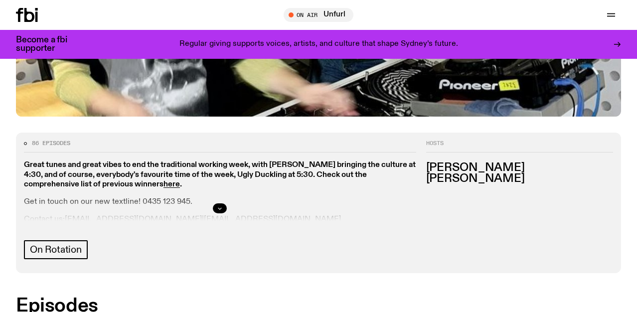
click at [219, 205] on icon "button" at bounding box center [220, 208] width 6 height 6
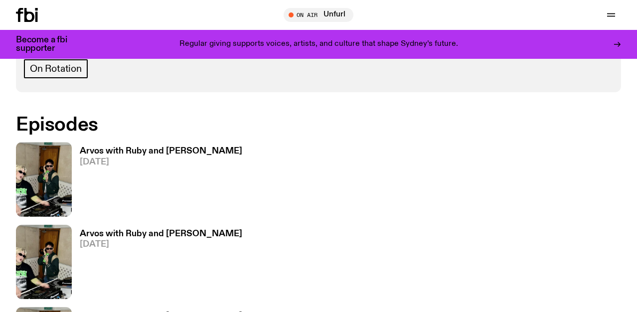
scroll to position [586, 0]
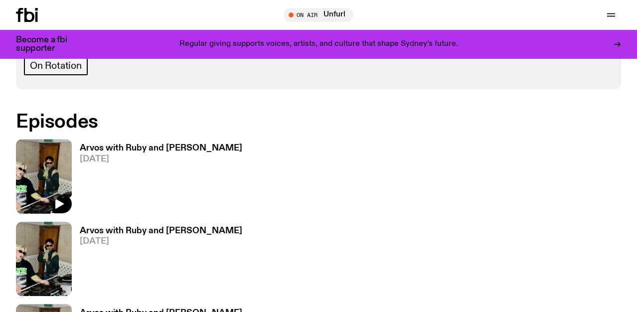
click at [45, 139] on img at bounding box center [44, 176] width 56 height 74
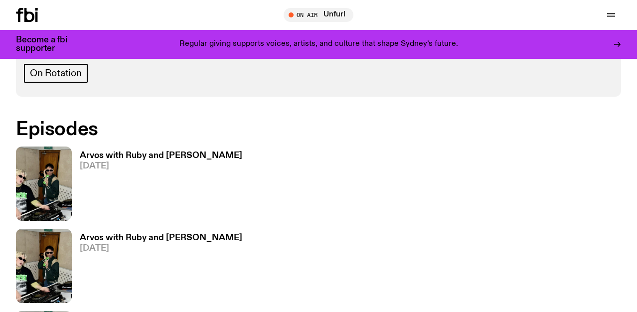
scroll to position [578, 0]
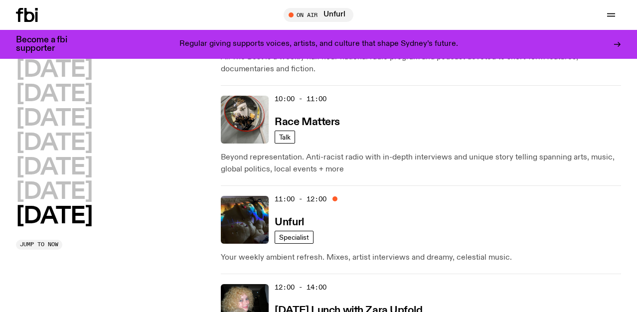
scroll to position [359, 0]
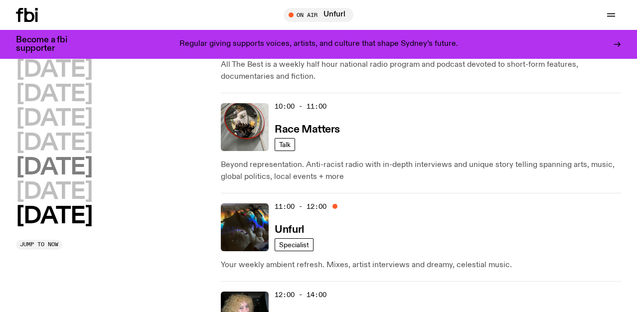
click at [51, 173] on h2 "[DATE]" at bounding box center [54, 168] width 76 height 22
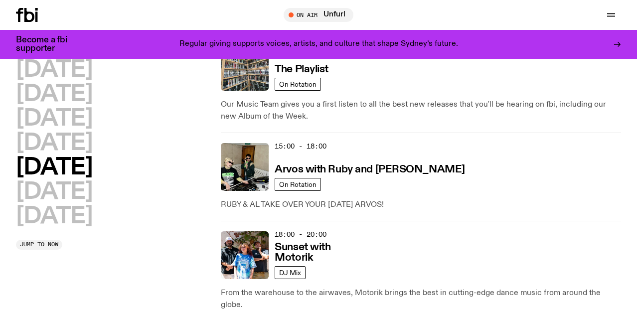
scroll to position [429, 0]
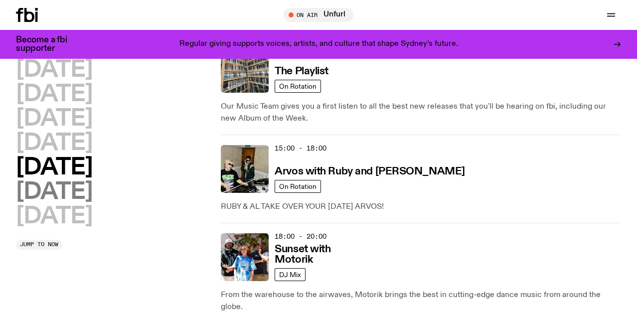
click at [70, 189] on h2 "[DATE]" at bounding box center [54, 192] width 76 height 22
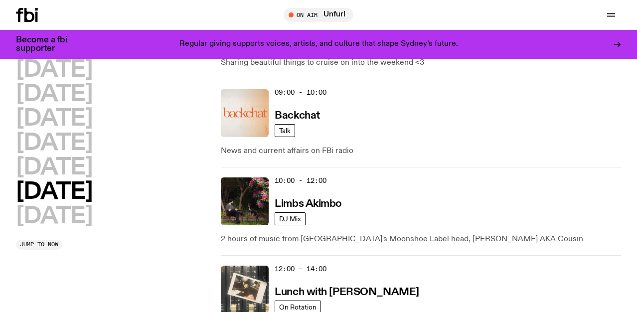
scroll to position [276, 0]
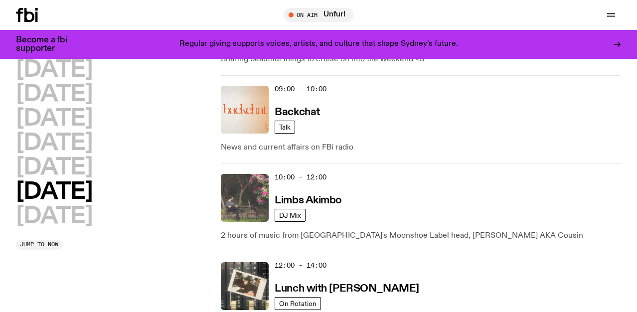
click at [241, 203] on img at bounding box center [245, 198] width 48 height 48
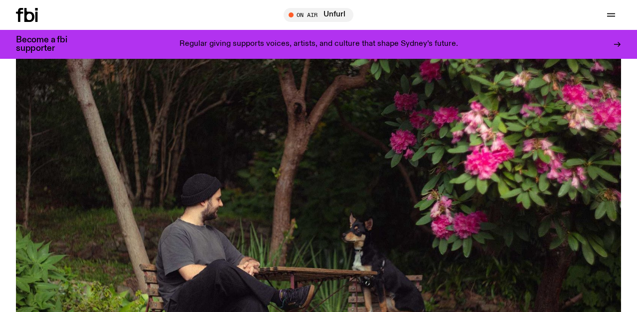
scroll to position [71, 0]
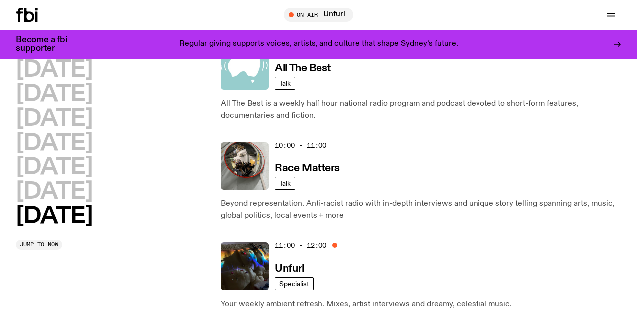
scroll to position [325, 0]
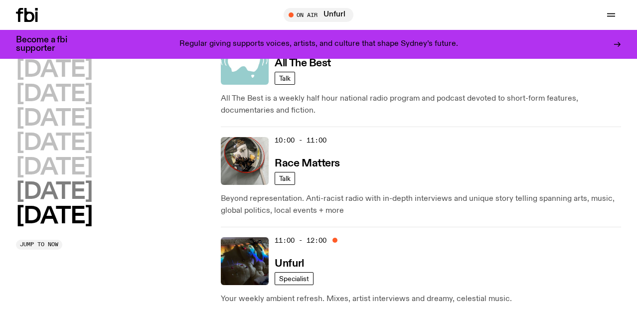
click at [62, 193] on h2 "[DATE]" at bounding box center [54, 192] width 76 height 22
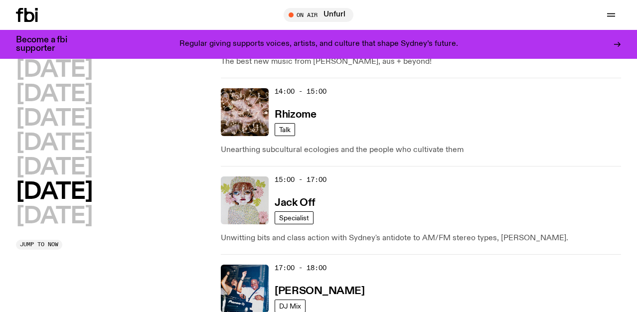
scroll to position [540, 0]
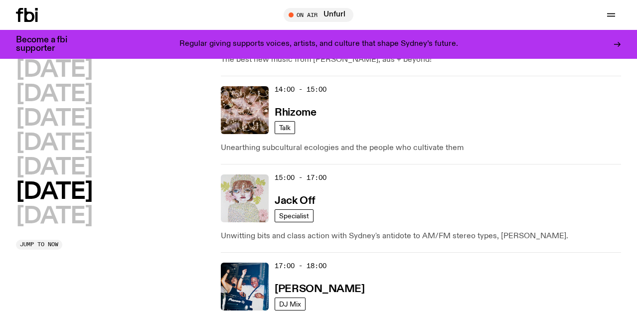
click at [244, 199] on img at bounding box center [245, 198] width 48 height 48
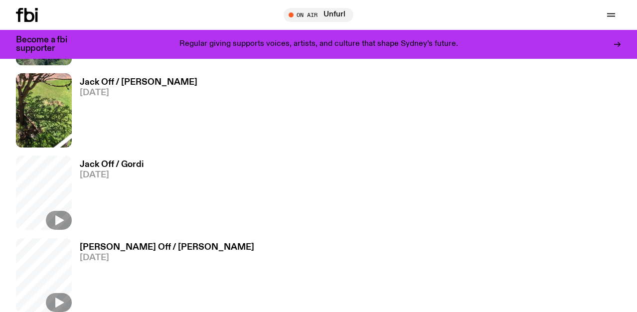
scroll to position [402, 0]
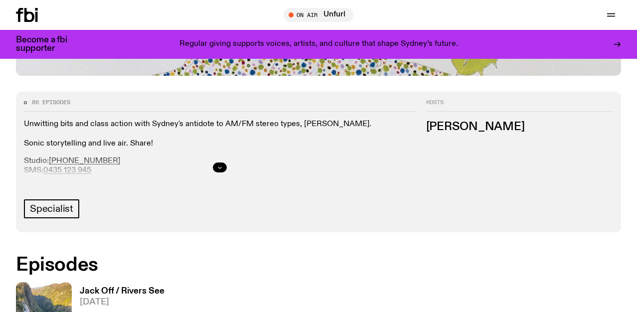
click at [221, 166] on icon "button" at bounding box center [220, 167] width 6 height 6
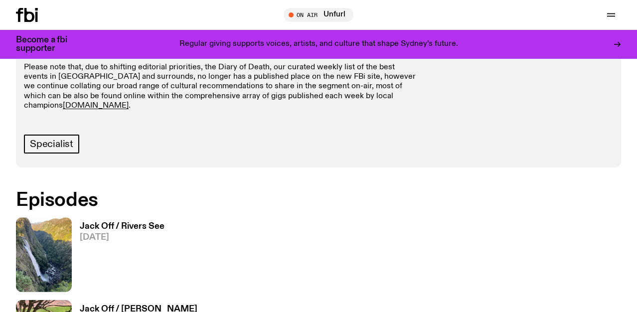
scroll to position [810, 0]
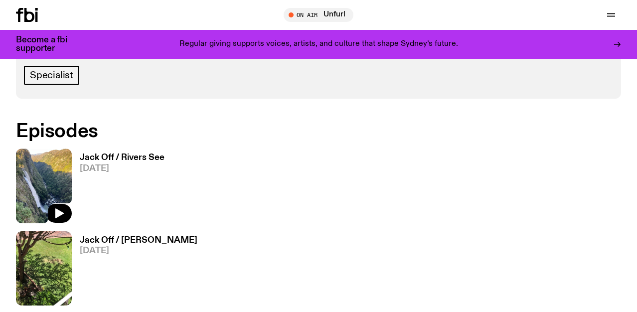
click at [34, 162] on img at bounding box center [44, 186] width 56 height 74
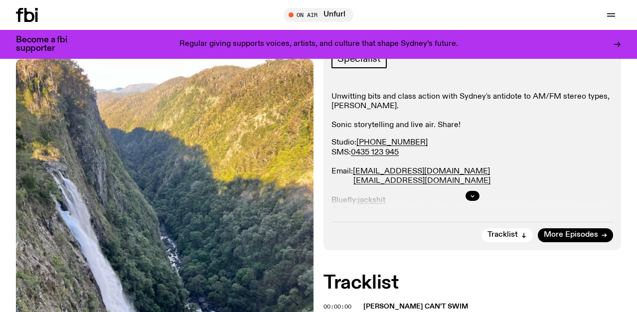
scroll to position [160, 0]
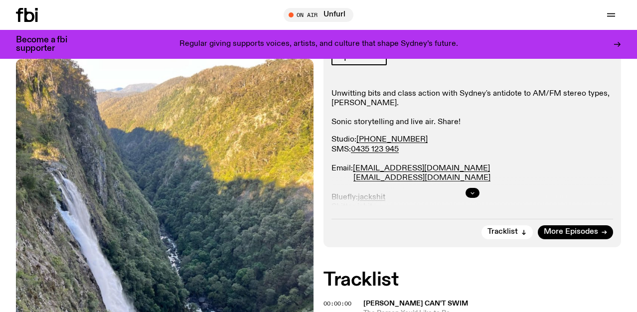
click at [476, 195] on button "button" at bounding box center [473, 193] width 14 height 10
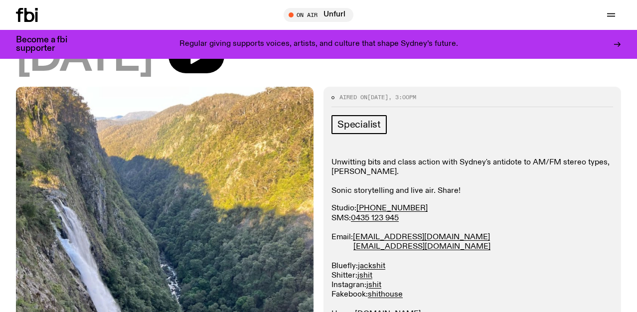
scroll to position [0, 0]
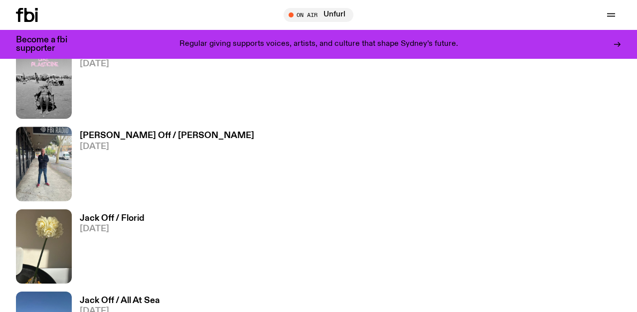
scroll to position [802, 0]
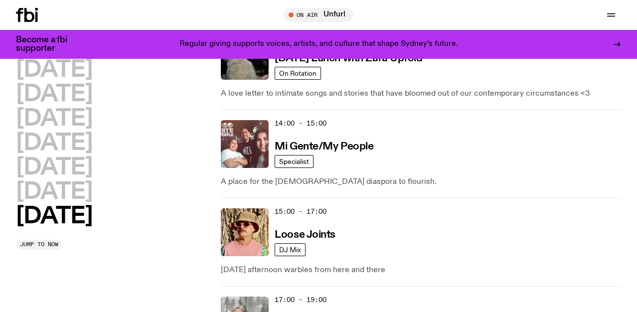
scroll to position [517, 0]
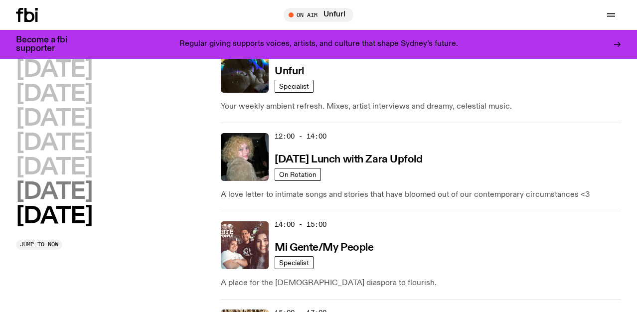
click at [77, 194] on h2 "[DATE]" at bounding box center [54, 192] width 76 height 22
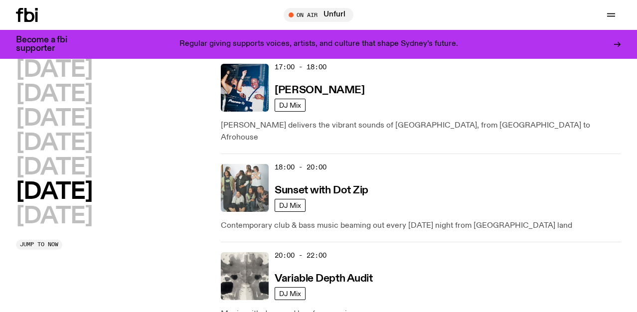
scroll to position [741, 0]
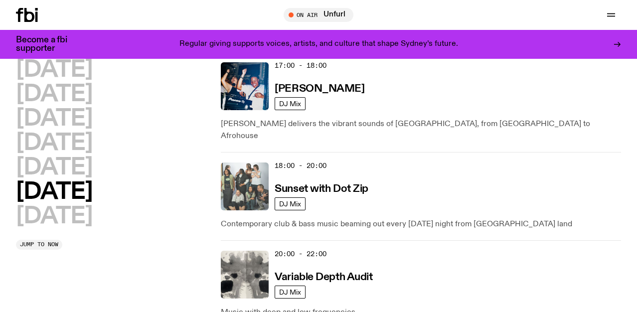
click at [246, 190] on img at bounding box center [245, 186] width 48 height 48
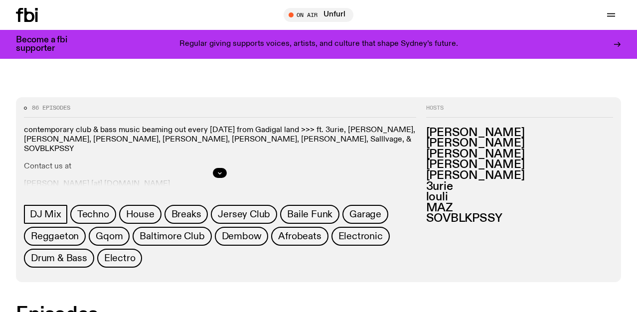
scroll to position [402, 0]
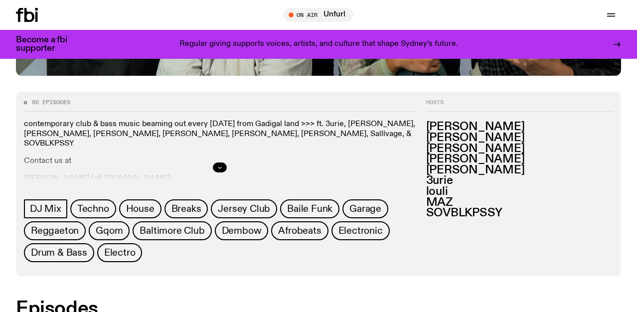
click at [219, 168] on icon "button" at bounding box center [219, 167] width 3 height 1
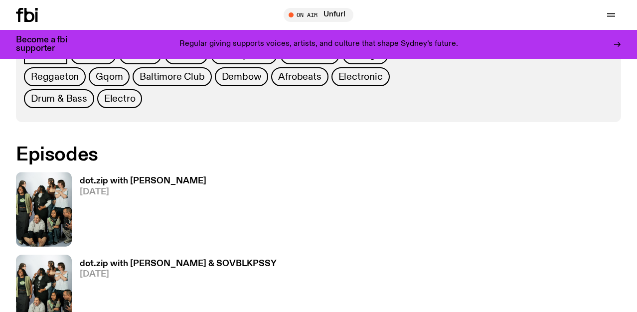
scroll to position [630, 0]
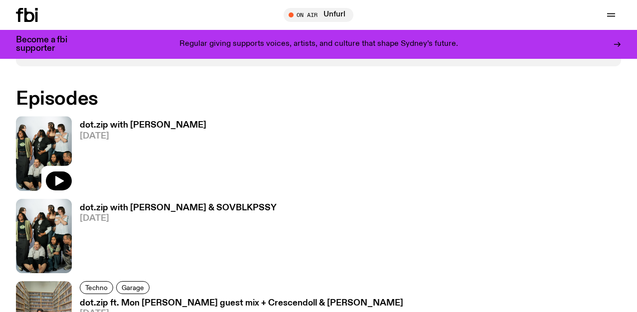
click at [33, 145] on img at bounding box center [44, 153] width 56 height 74
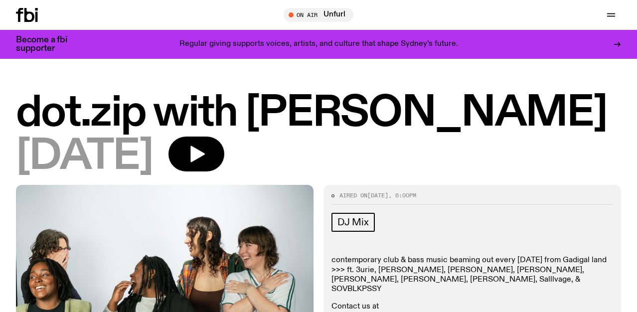
scroll to position [51, 0]
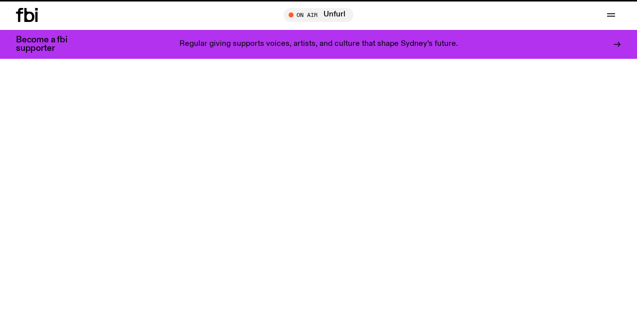
scroll to position [630, 0]
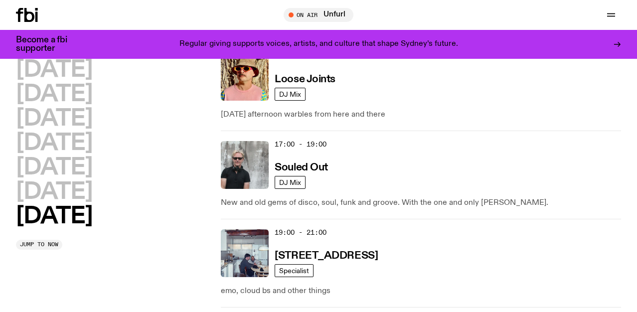
scroll to position [771, 0]
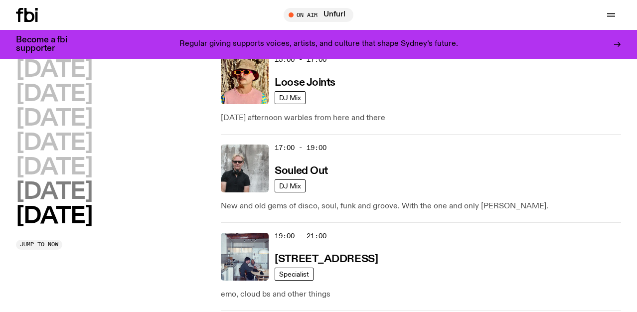
click at [89, 196] on h2 "[DATE]" at bounding box center [54, 192] width 76 height 22
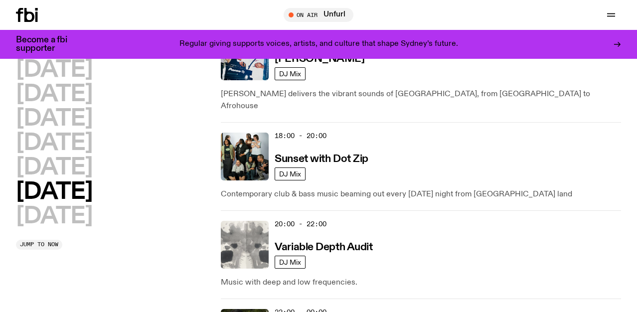
click at [250, 228] on img at bounding box center [245, 245] width 48 height 48
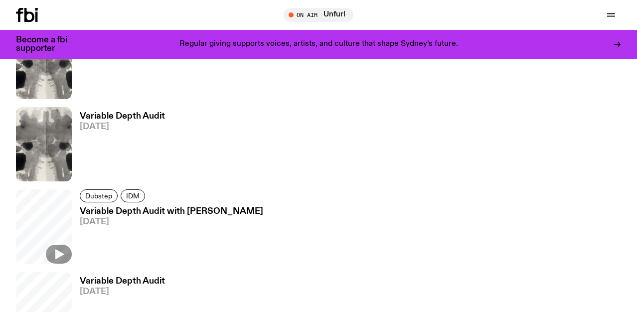
scroll to position [372, 0]
